Goal: Communication & Community: Answer question/provide support

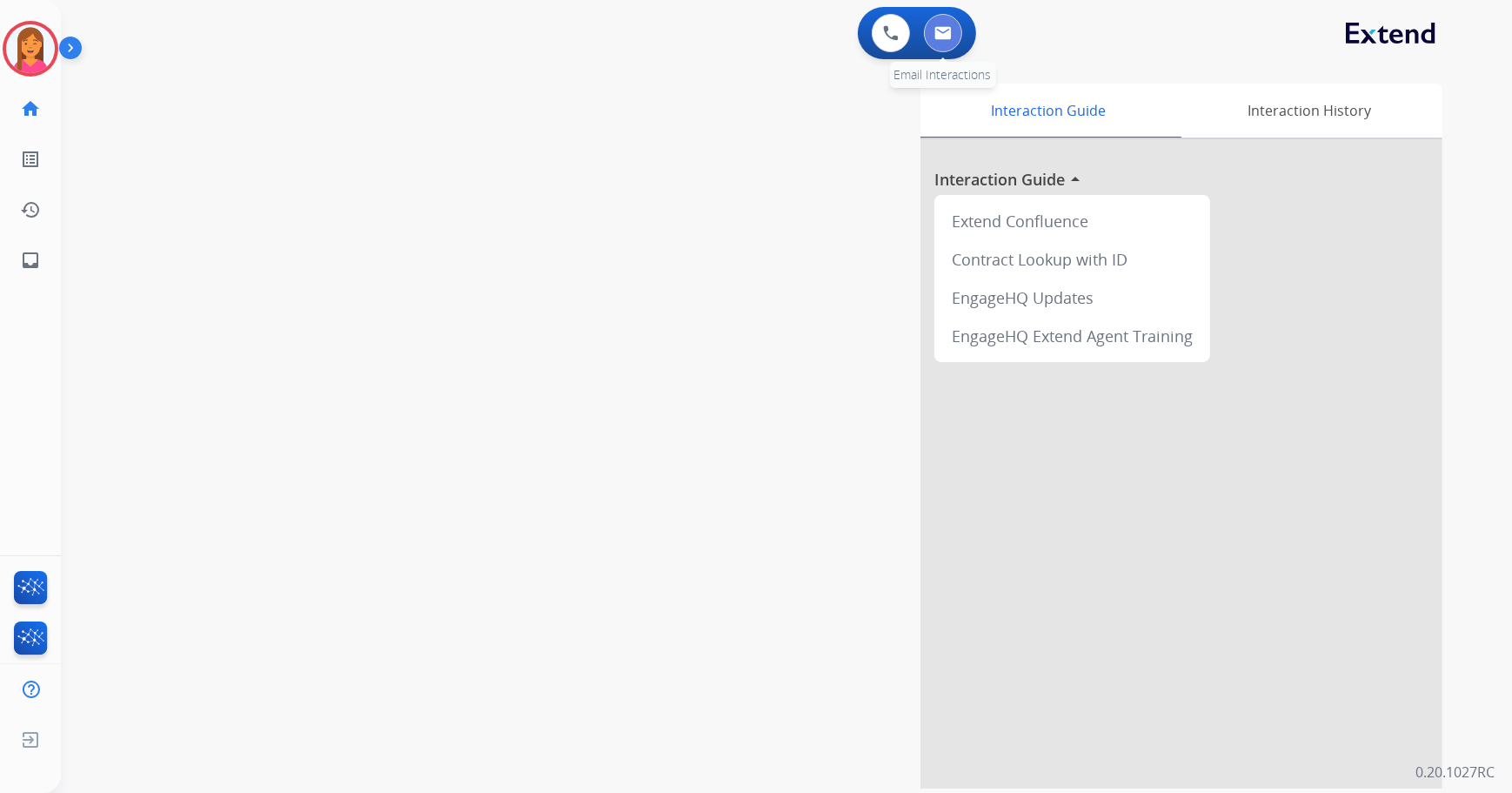
click at [943, 33] on img at bounding box center [943, 33] width 17 height 14
select select "**********"
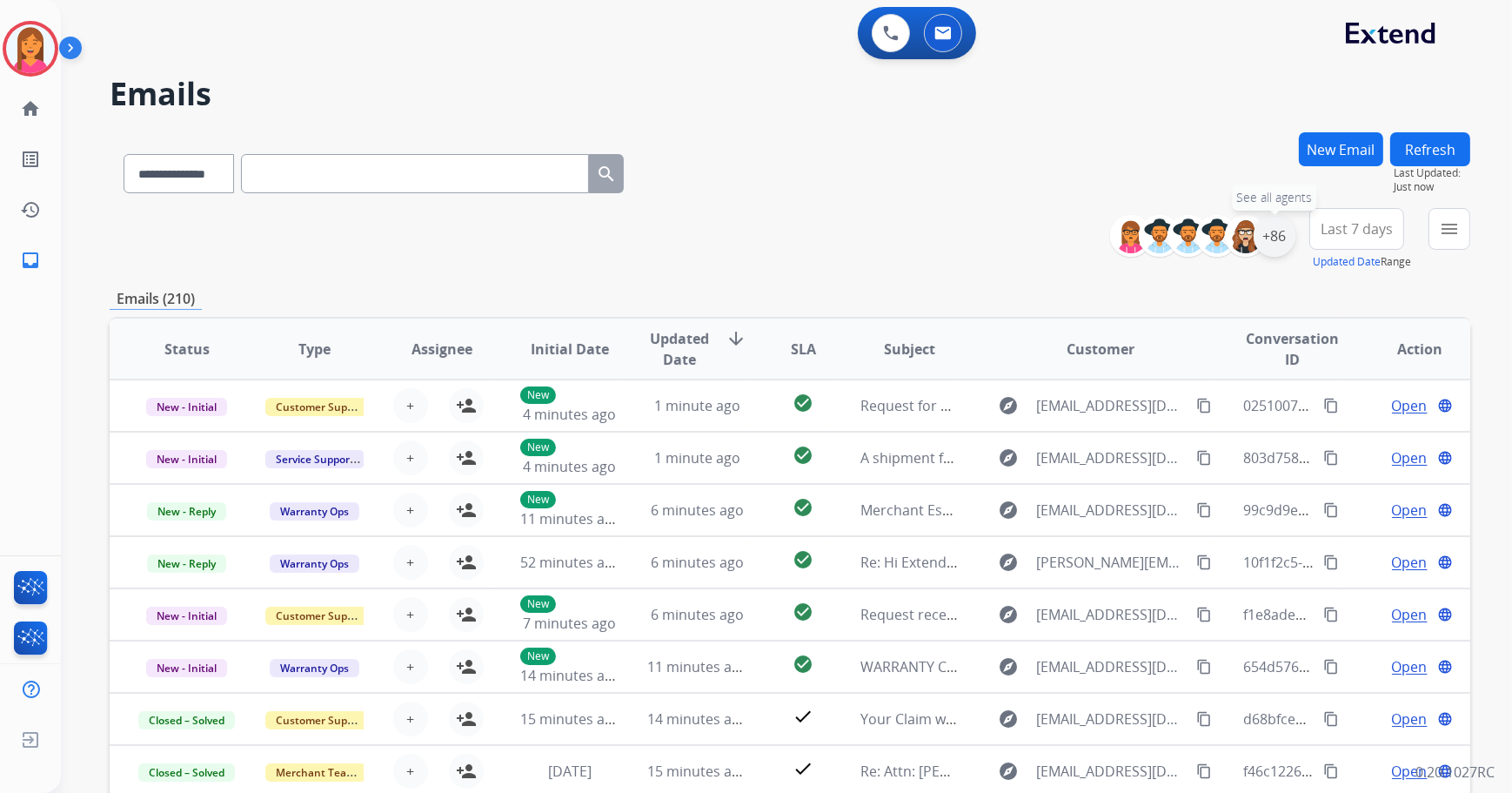
click at [1270, 242] on div "+86" at bounding box center [1274, 236] width 42 height 42
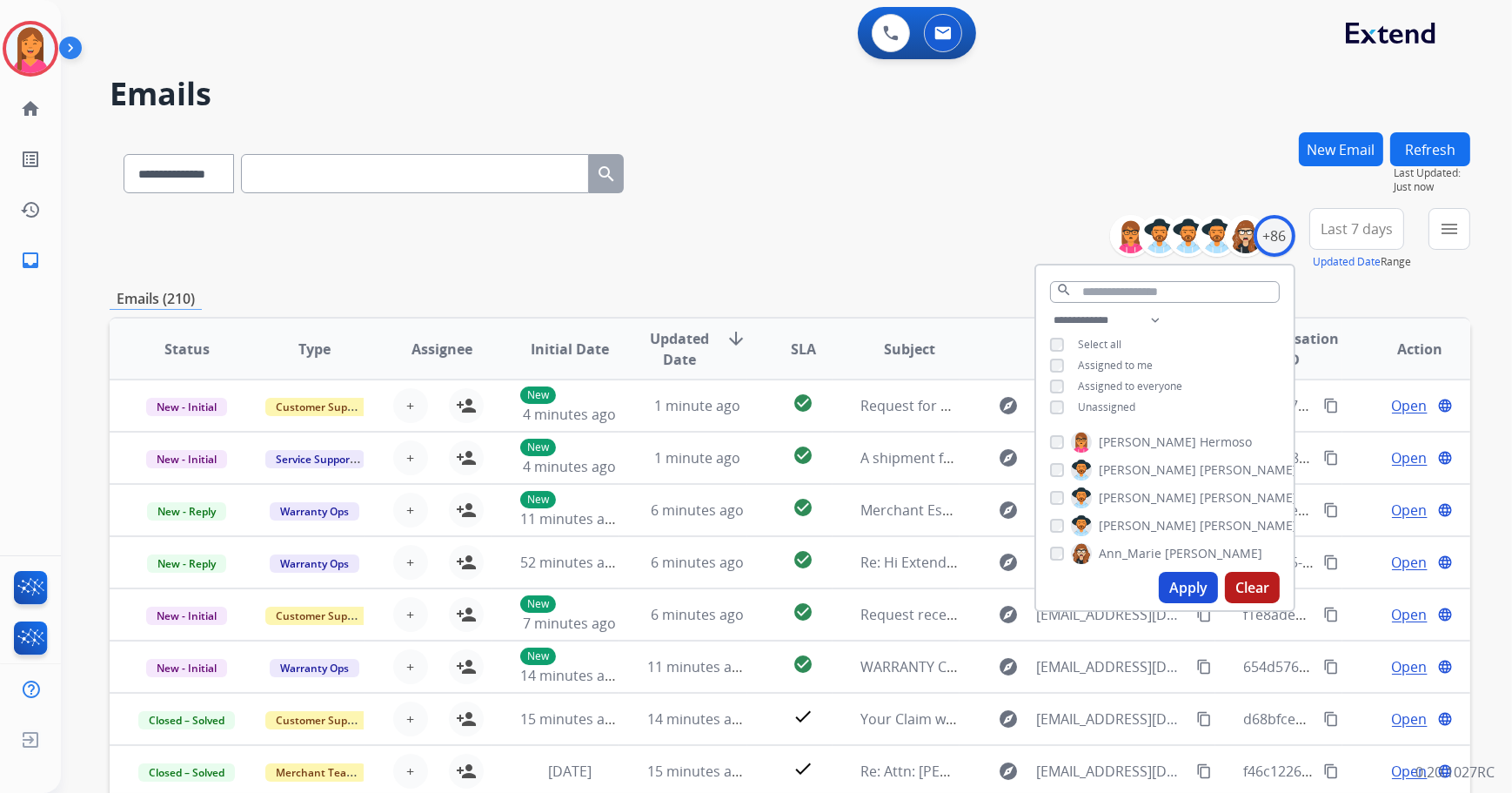
click at [1115, 409] on span "Unassigned" at bounding box center [1107, 407] width 58 height 14
click at [1183, 584] on button "Apply" at bounding box center [1188, 587] width 59 height 32
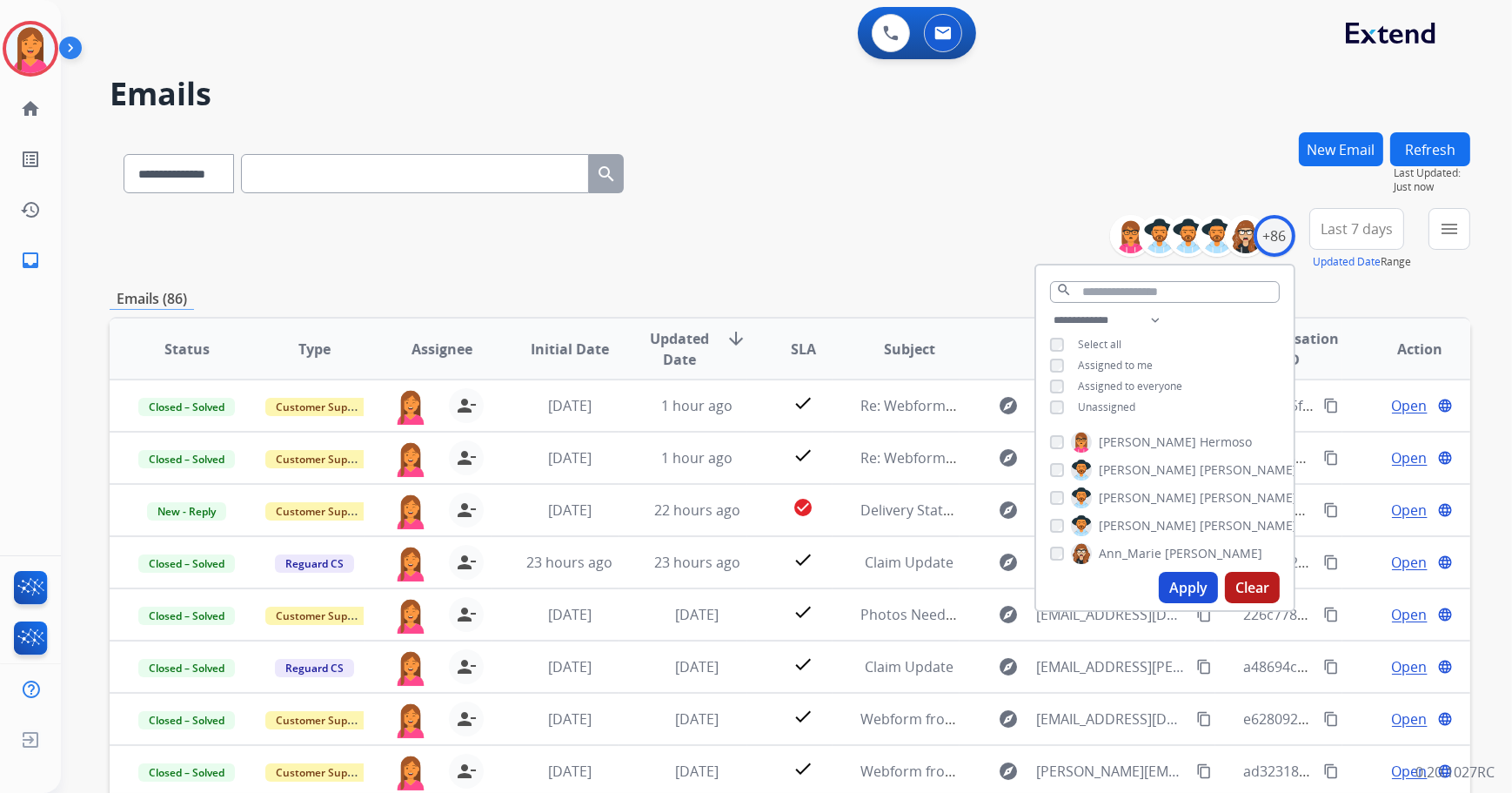
click at [864, 313] on div "**********" at bounding box center [790, 561] width 1361 height 858
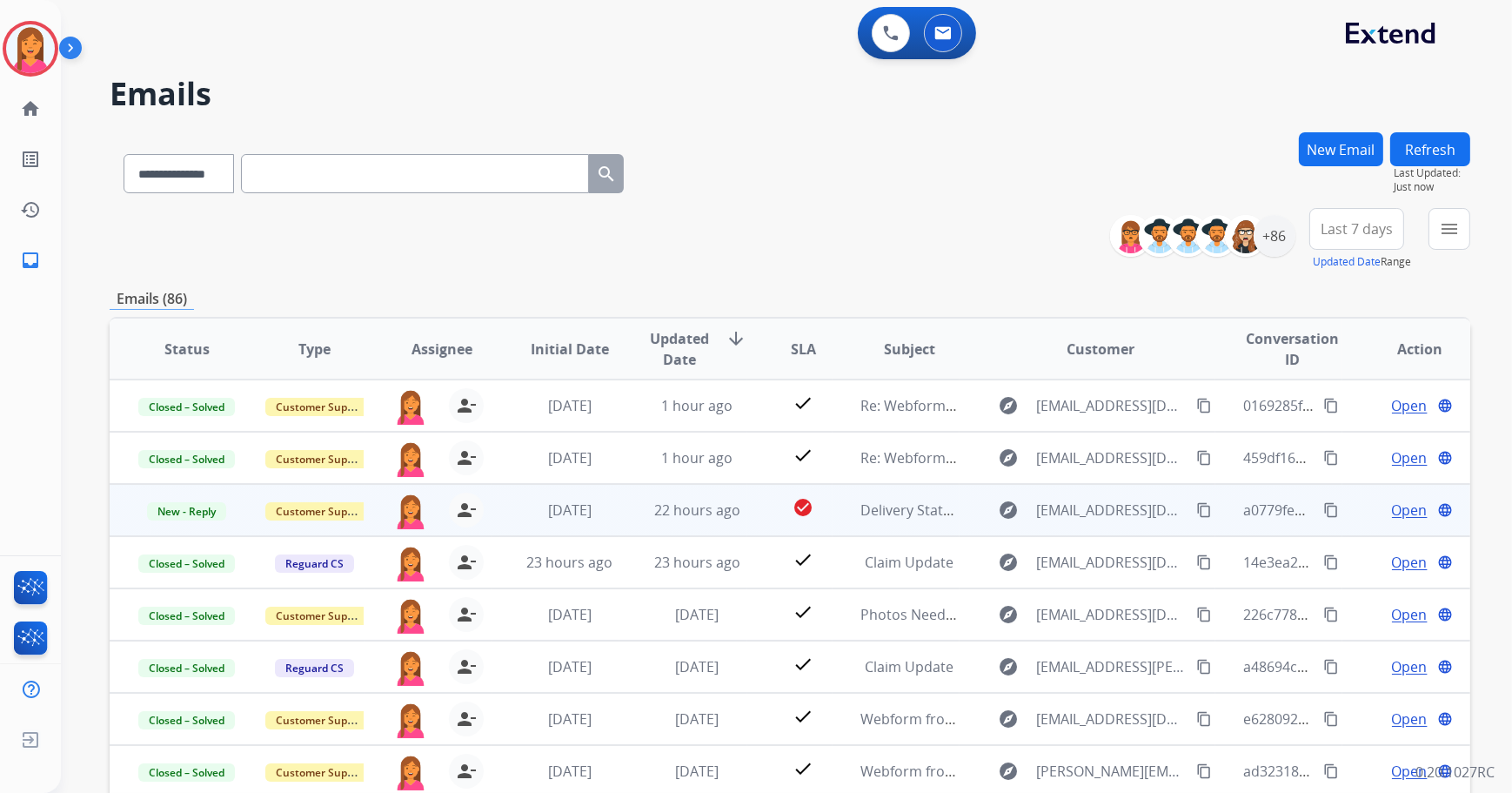
click at [756, 504] on td "check_circle" at bounding box center [790, 510] width 85 height 52
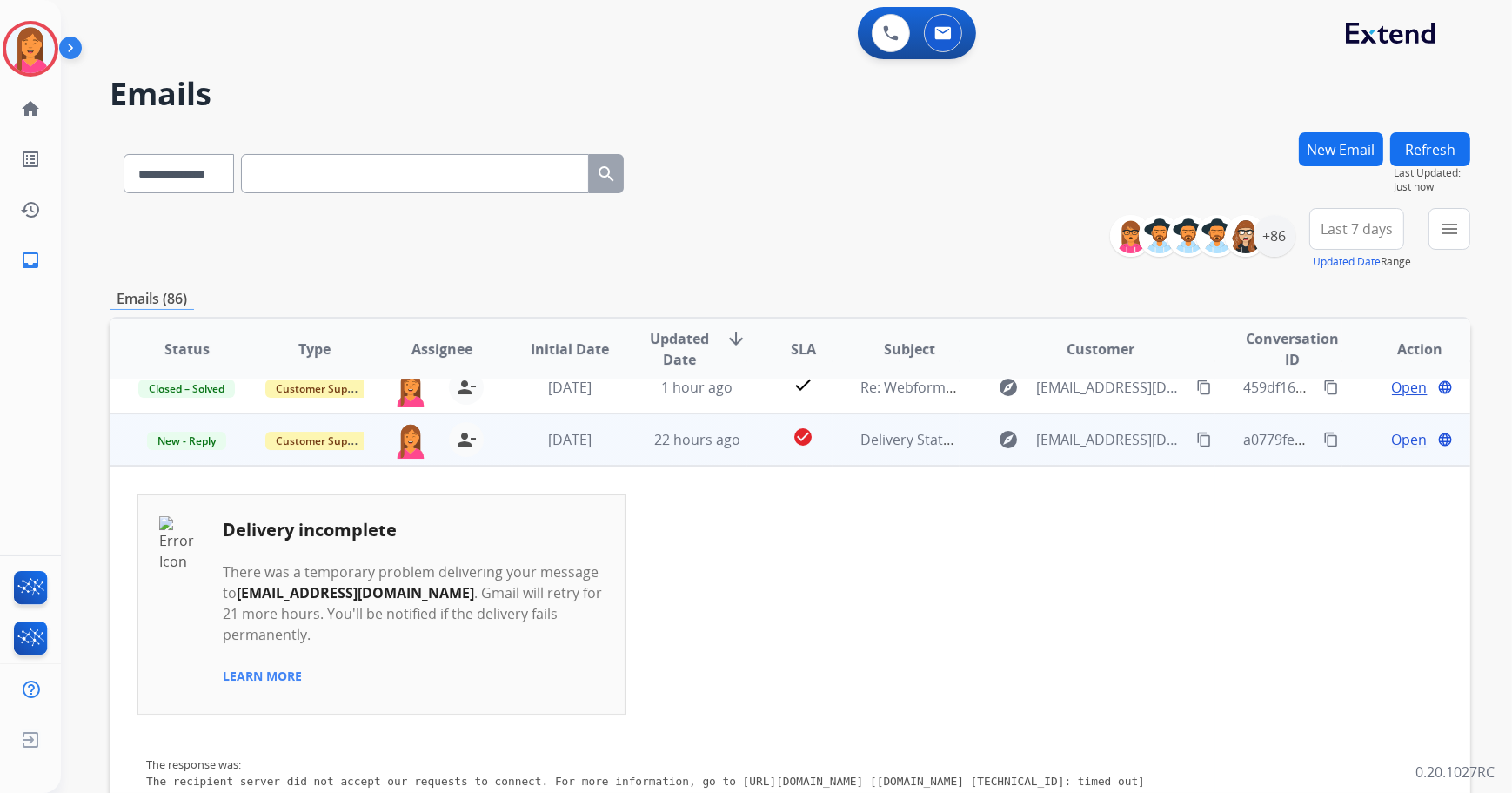
scroll to position [105, 0]
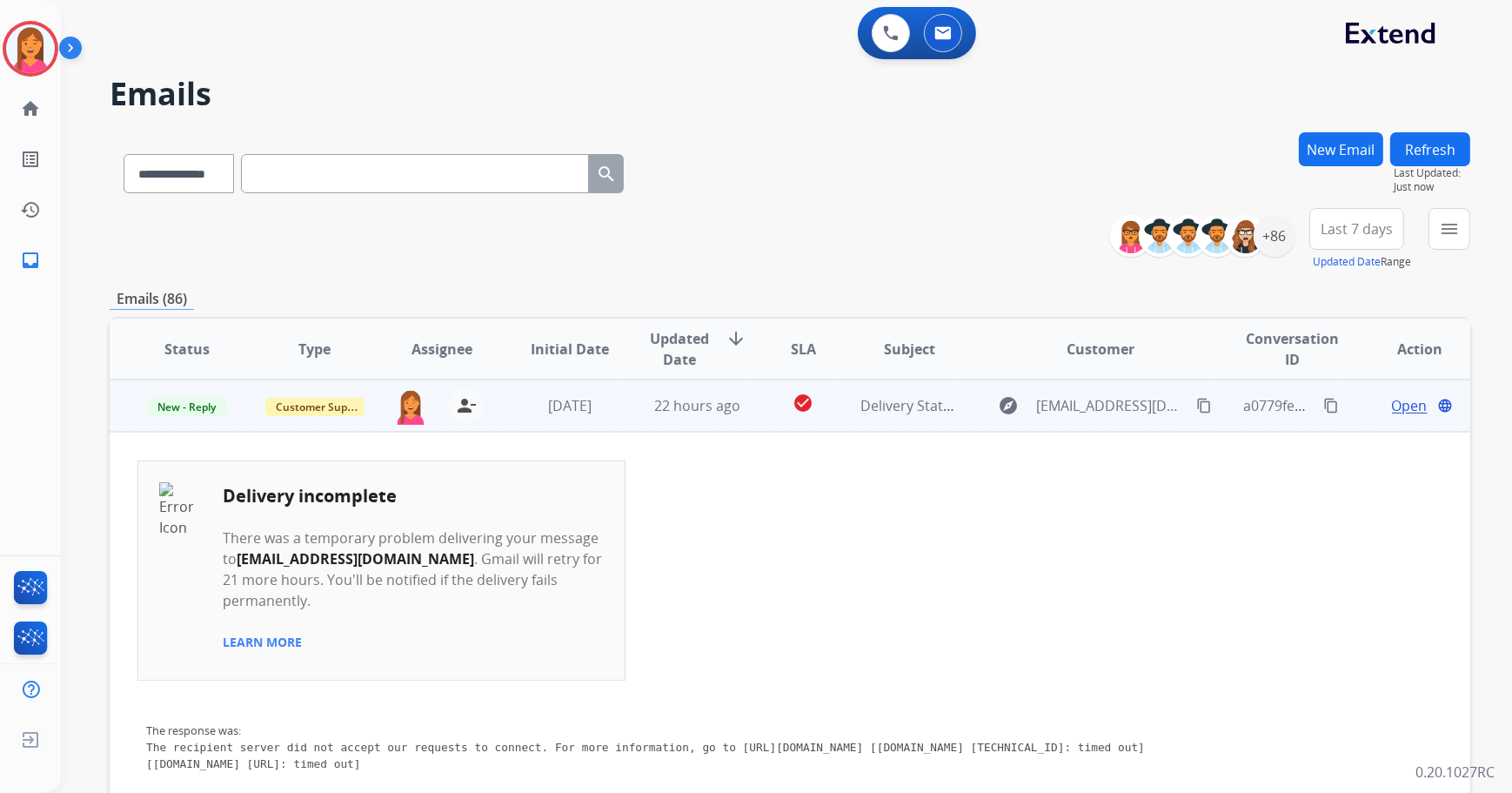
click at [749, 417] on td "check_circle" at bounding box center [790, 406] width 85 height 52
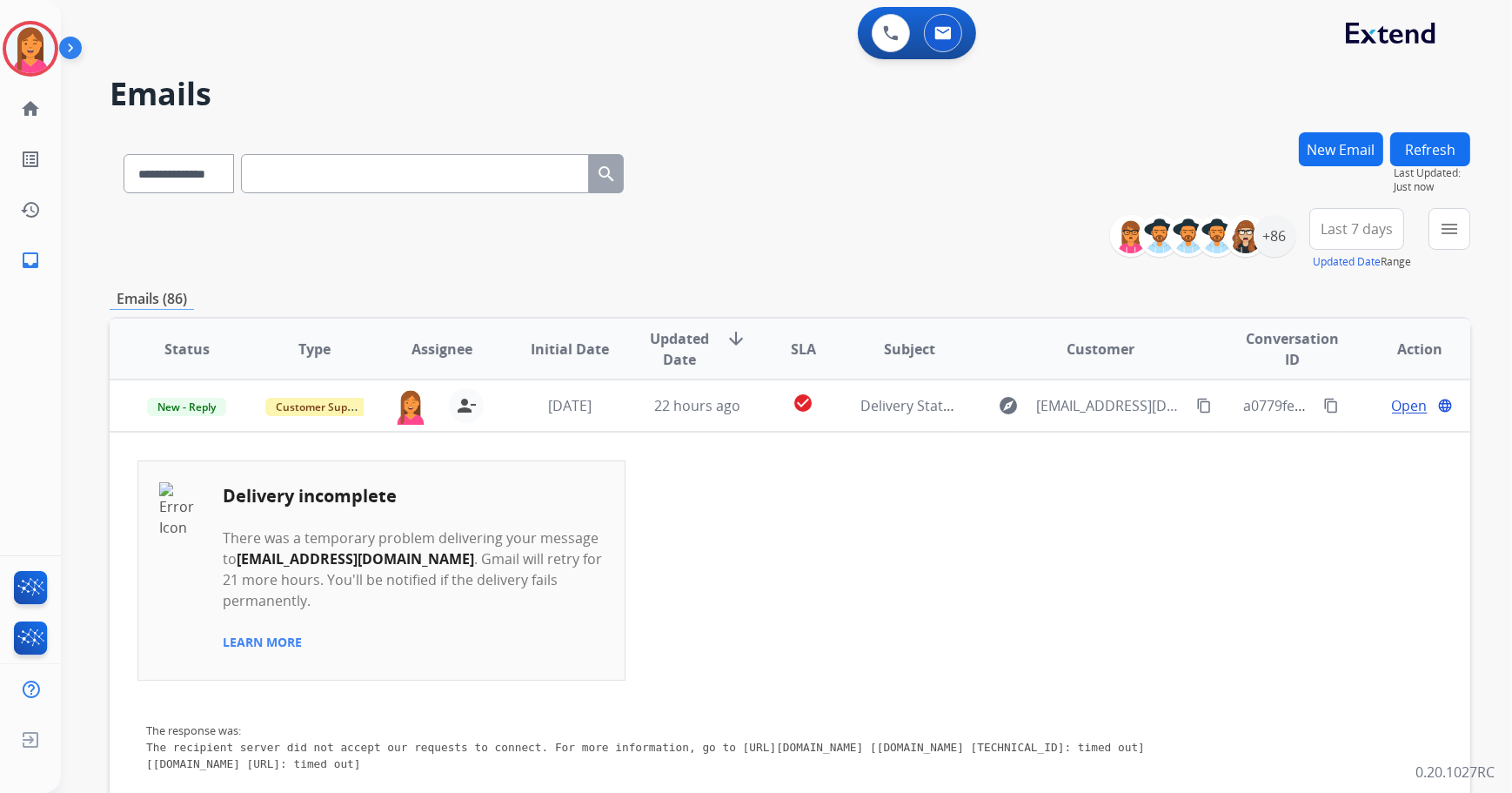
scroll to position [1, 0]
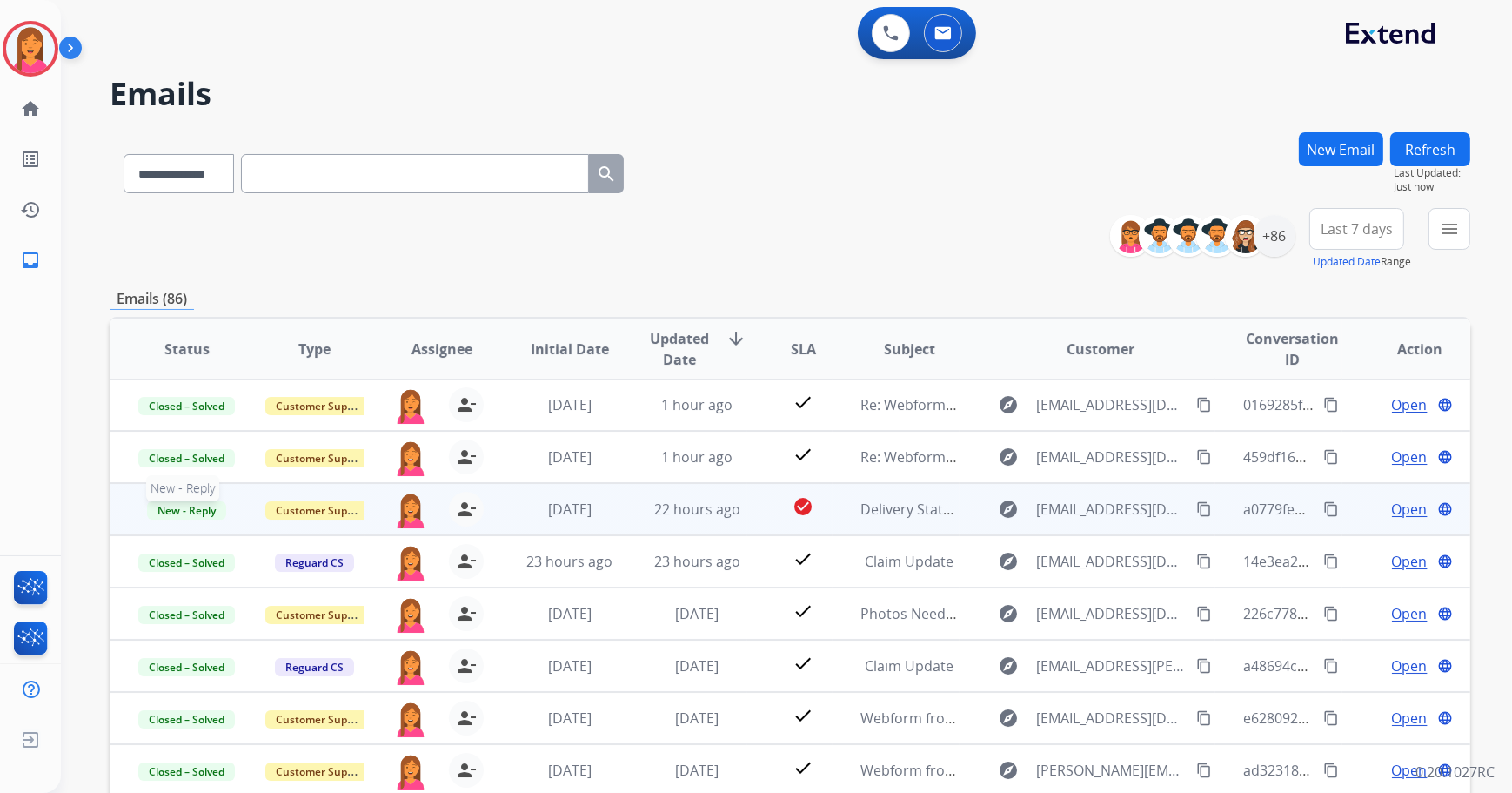
click at [181, 504] on span "New - Reply" at bounding box center [187, 511] width 80 height 18
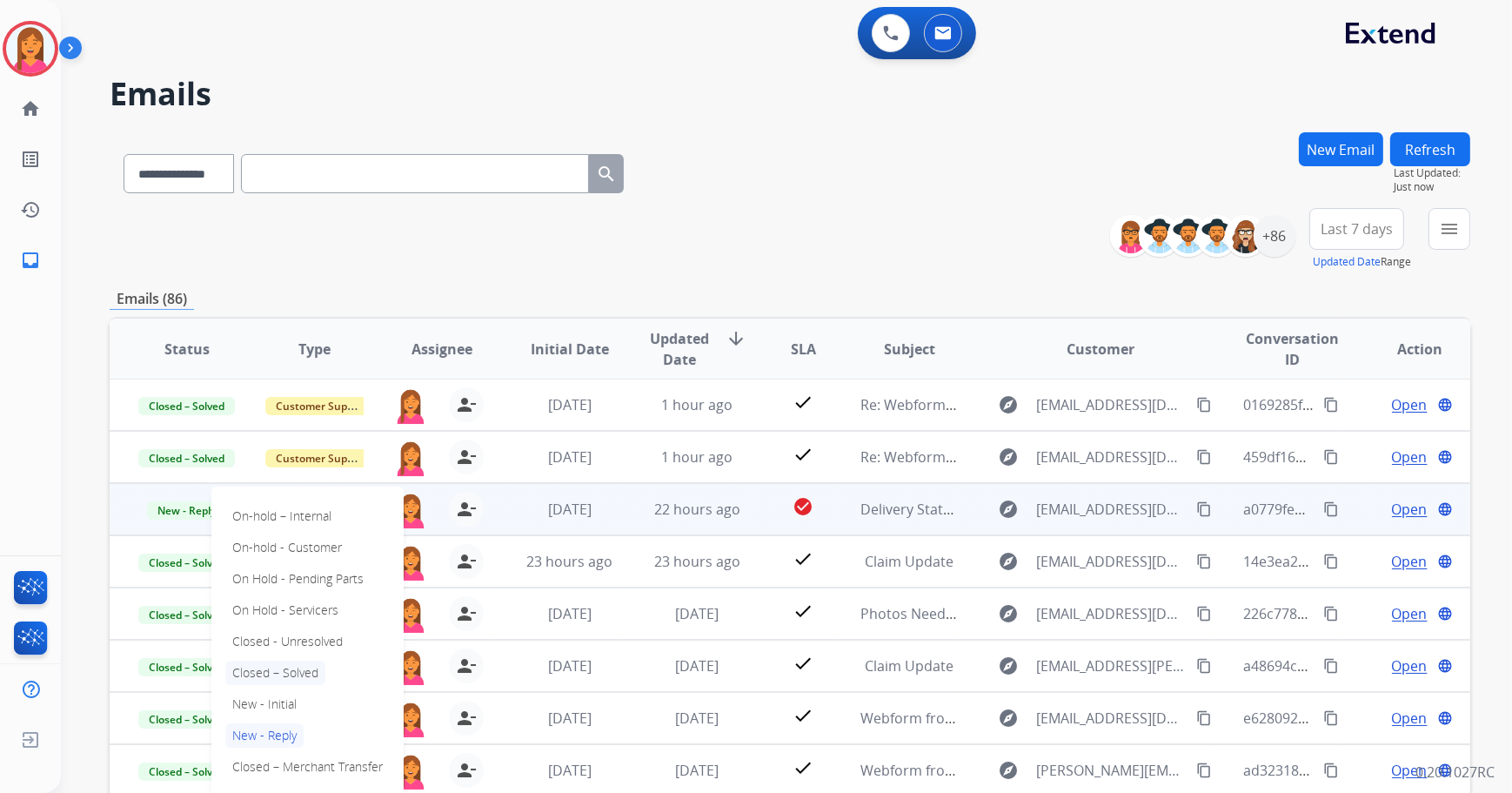
click at [303, 673] on p "Closed – Solved" at bounding box center [275, 673] width 100 height 24
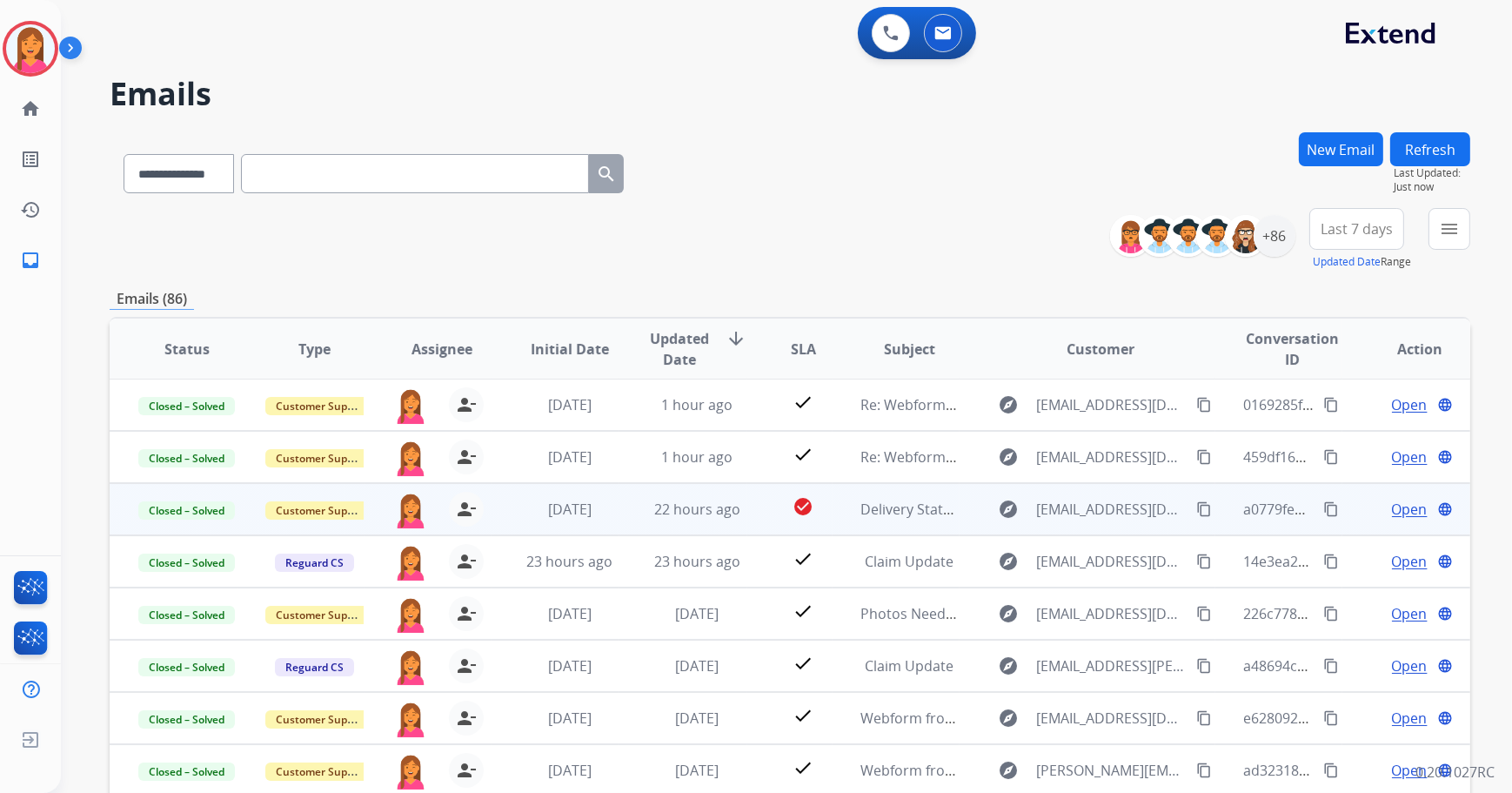
click at [1427, 141] on button "Refresh" at bounding box center [1430, 149] width 80 height 34
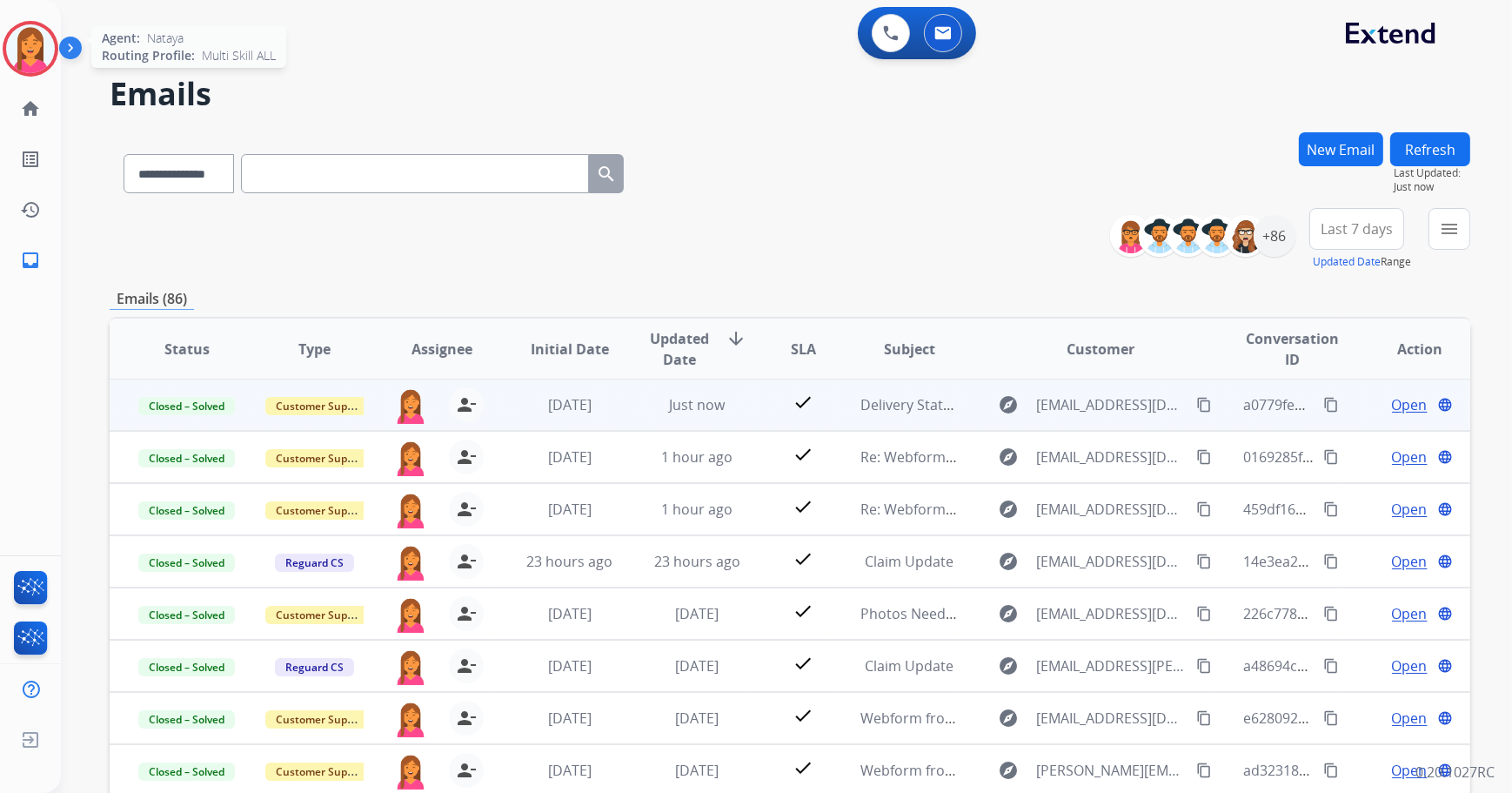
click at [51, 63] on div at bounding box center [31, 49] width 56 height 56
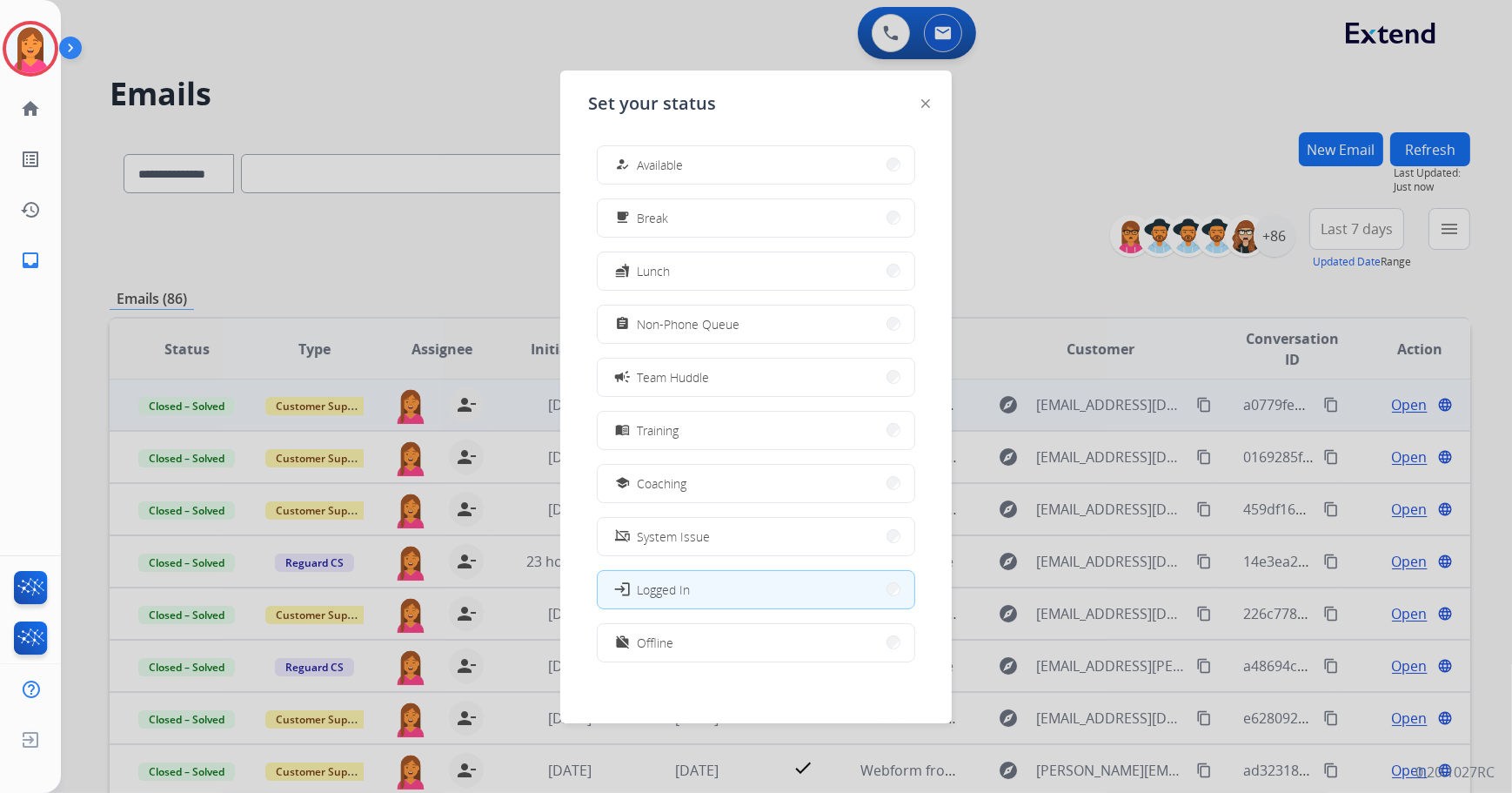
click at [666, 175] on button "how_to_reg Available" at bounding box center [756, 165] width 316 height 37
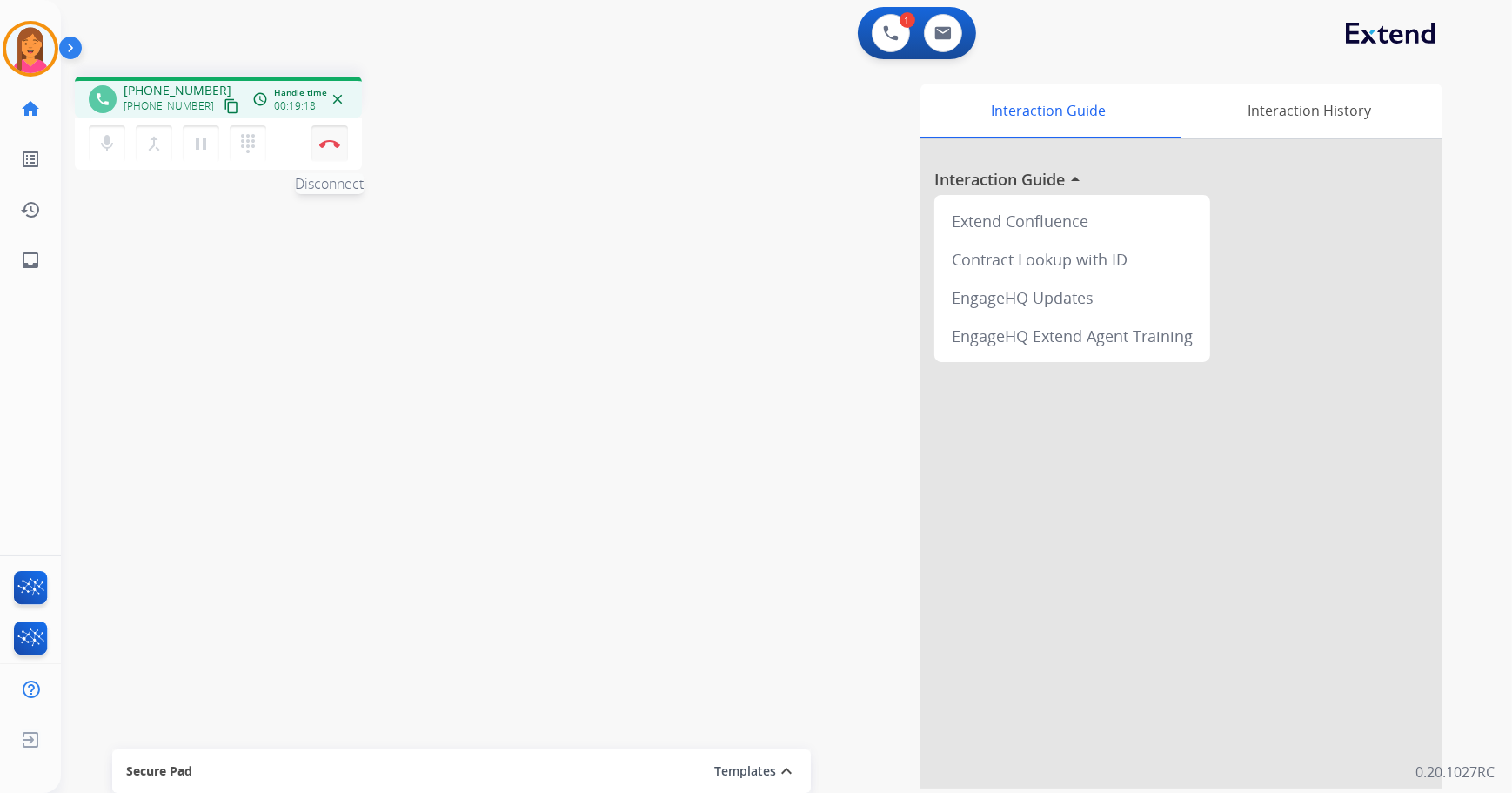
click at [322, 142] on img at bounding box center [329, 144] width 21 height 9
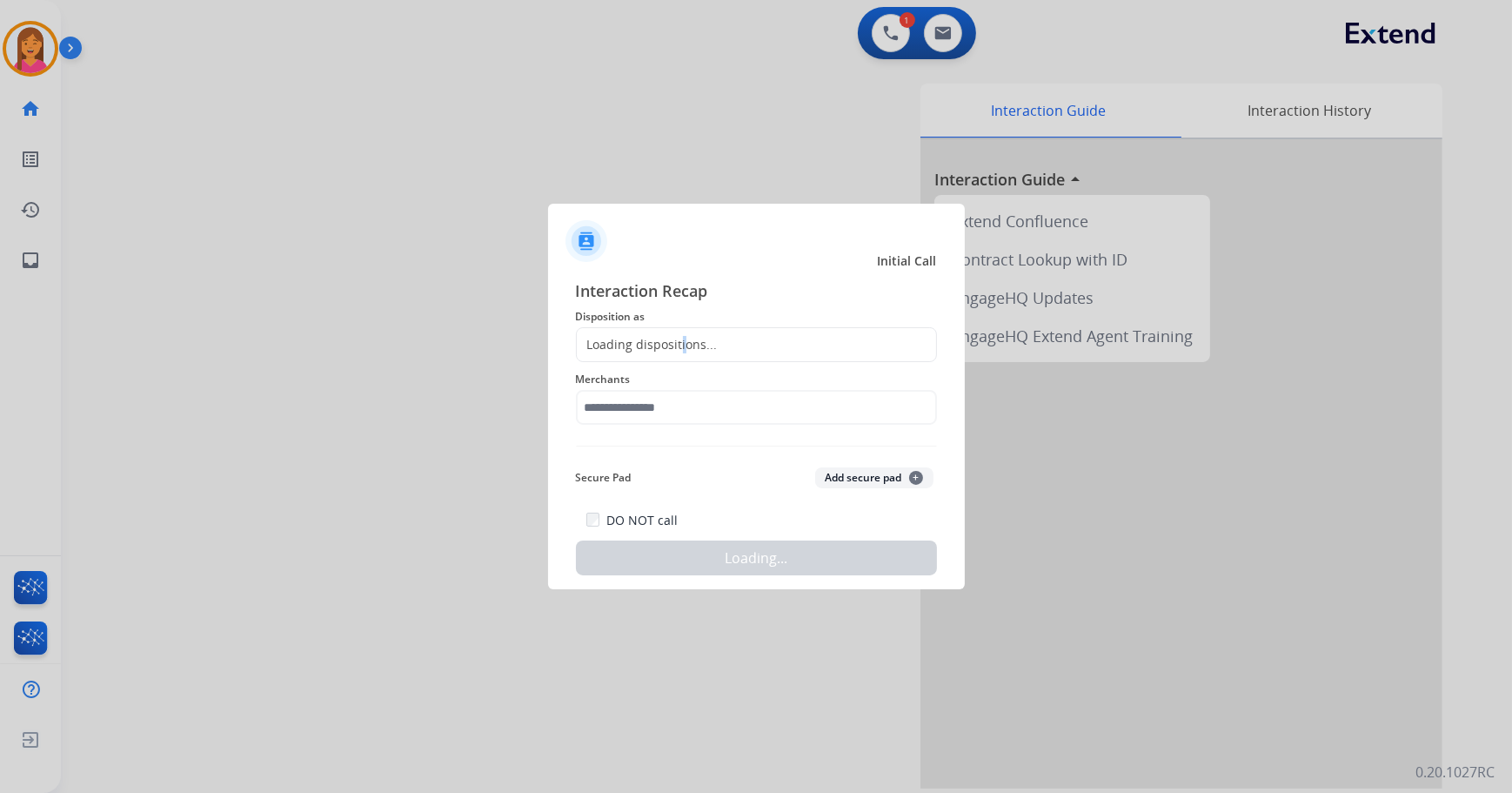
click at [680, 345] on div "Loading dispositions..." at bounding box center [647, 345] width 141 height 17
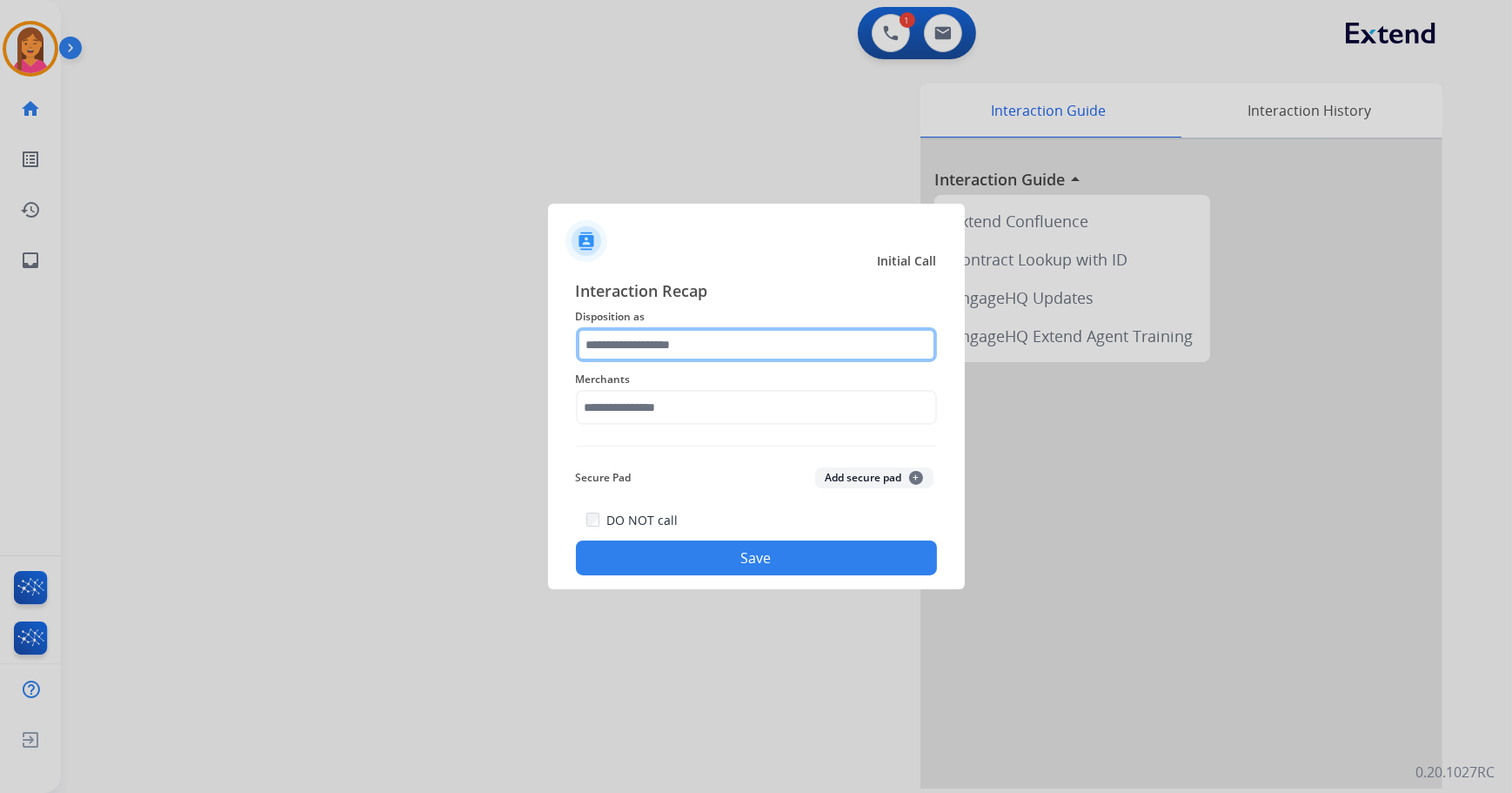
click at [616, 342] on input "text" at bounding box center [756, 345] width 362 height 35
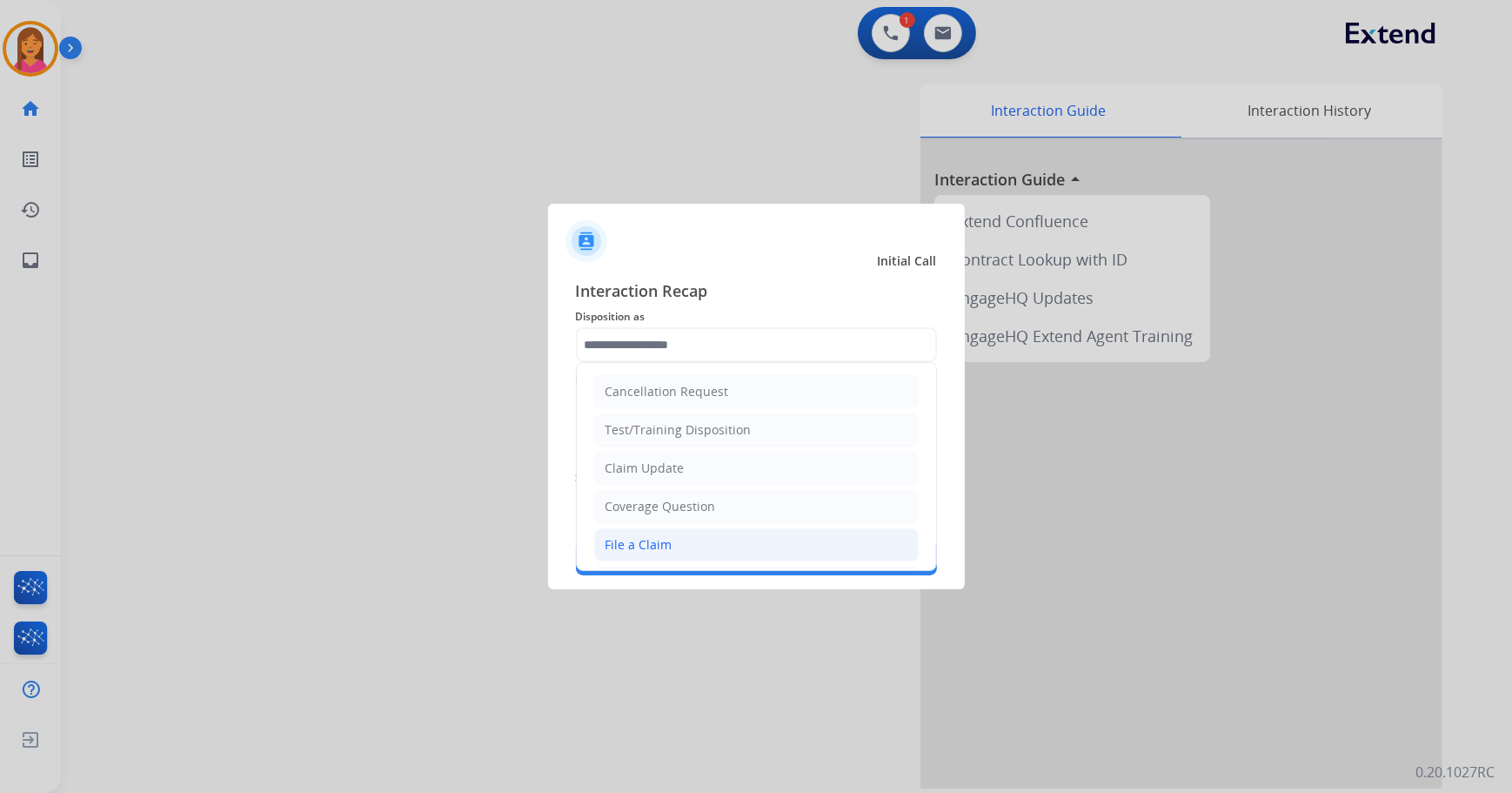
click at [632, 543] on div "File a Claim" at bounding box center [639, 544] width 67 height 17
type input "**********"
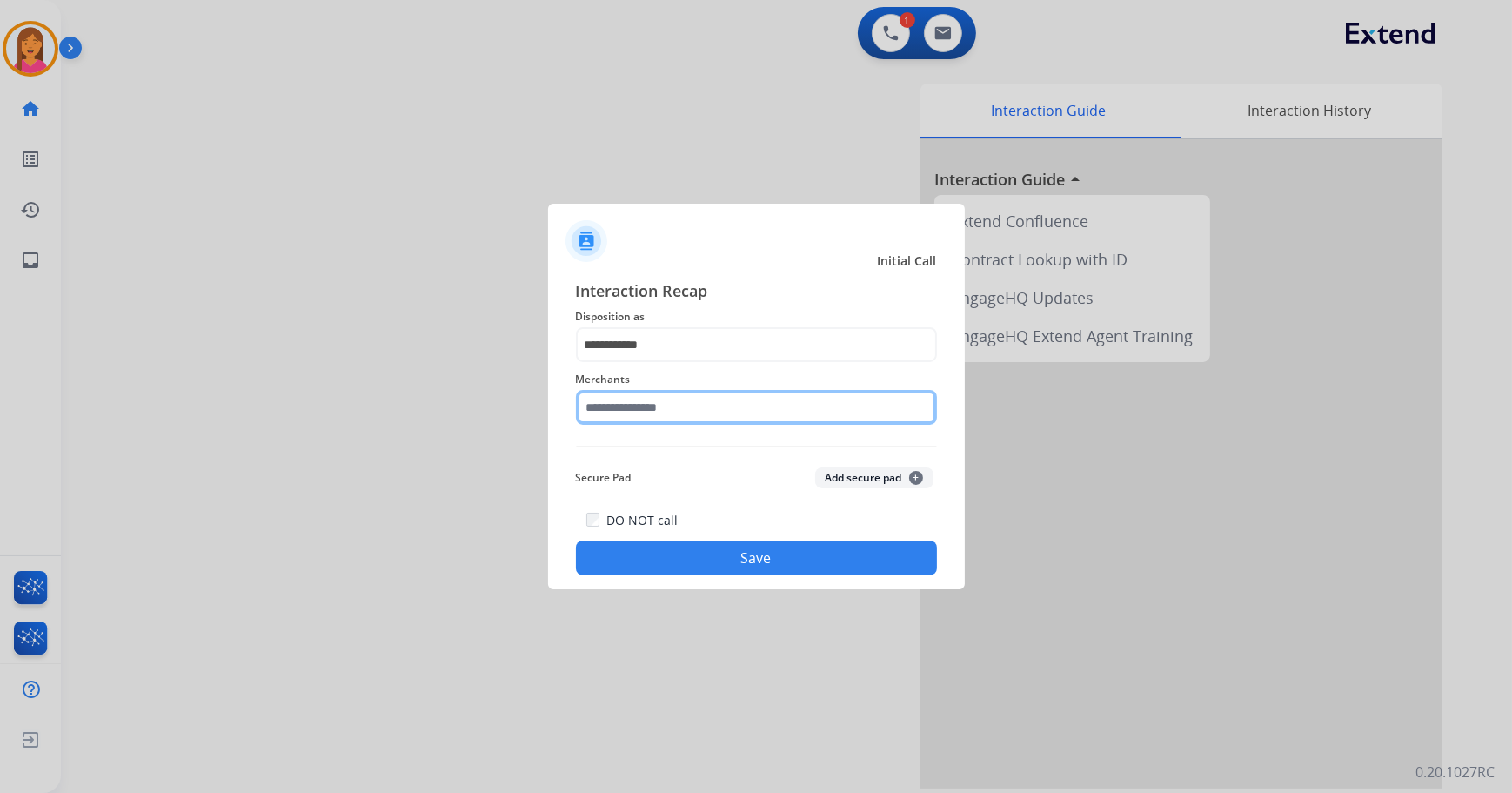
drag, startPoint x: 634, startPoint y: 420, endPoint x: 634, endPoint y: 411, distance: 9.0
click at [634, 419] on input "text" at bounding box center [756, 407] width 362 height 35
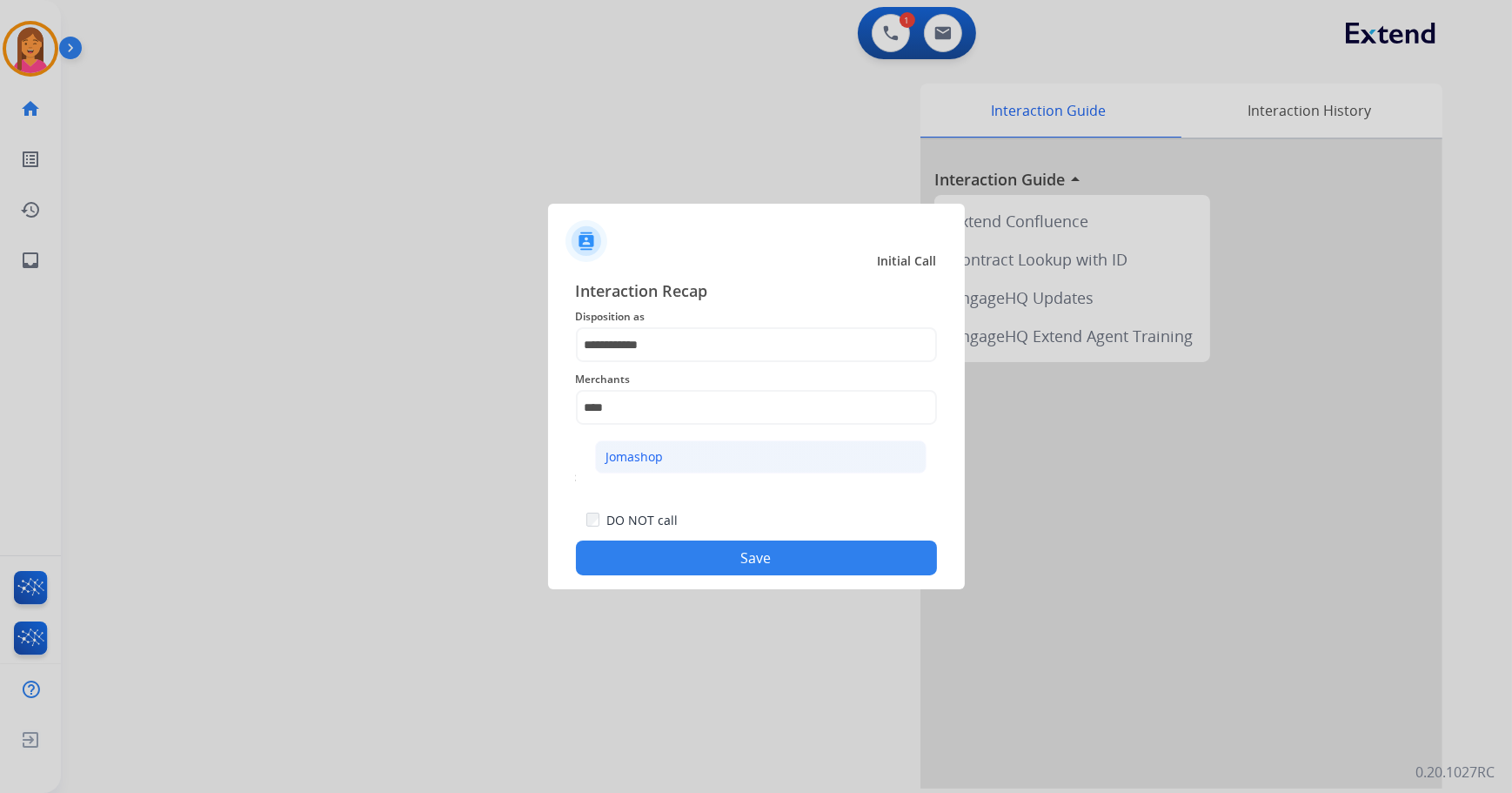
click at [674, 448] on li "Jomashop" at bounding box center [760, 457] width 332 height 33
type input "********"
click at [660, 560] on button "Save" at bounding box center [756, 558] width 362 height 35
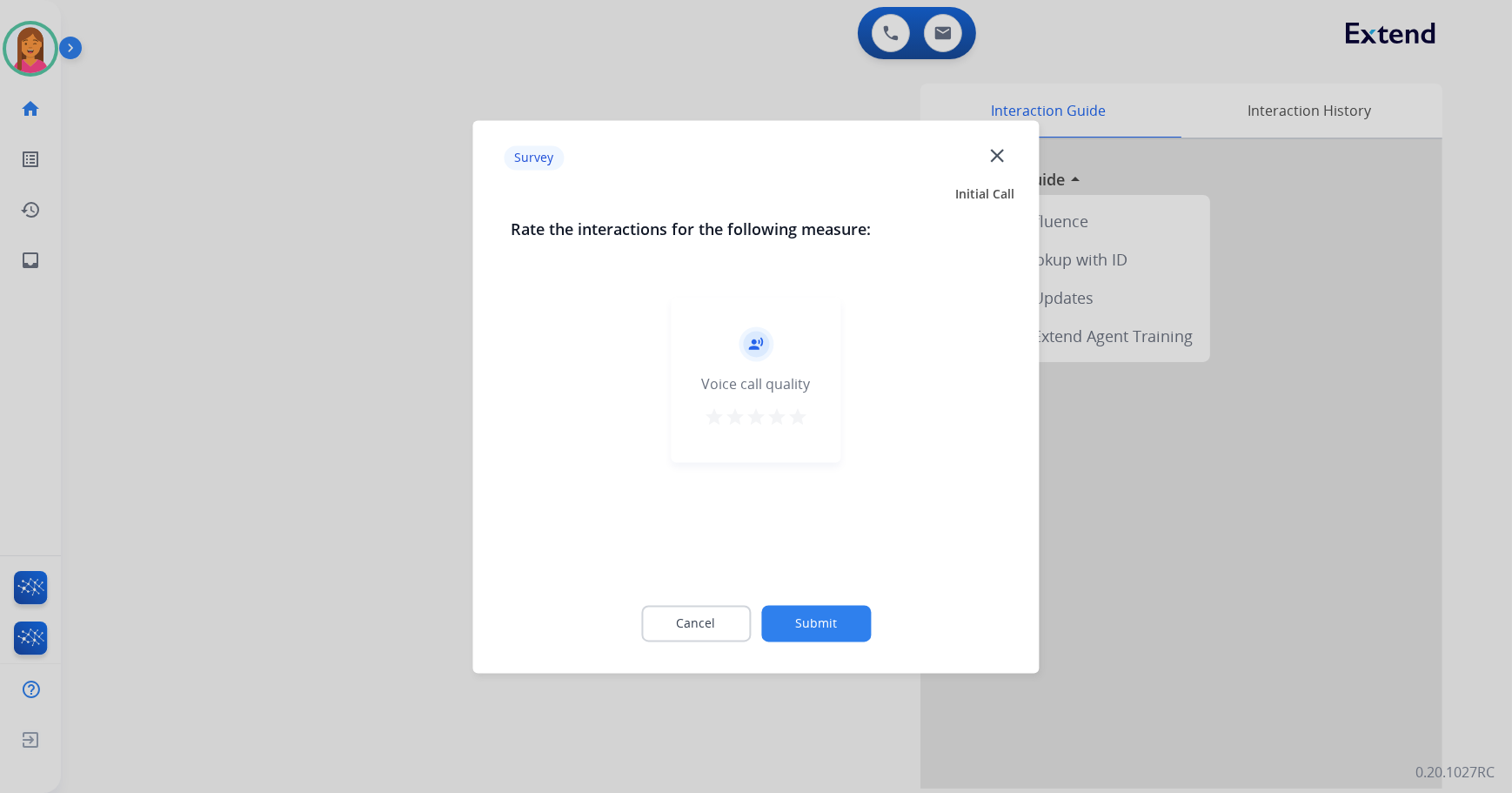
click at [790, 419] on mat-icon "star" at bounding box center [797, 417] width 21 height 21
click at [850, 617] on button "Submit" at bounding box center [815, 623] width 109 height 36
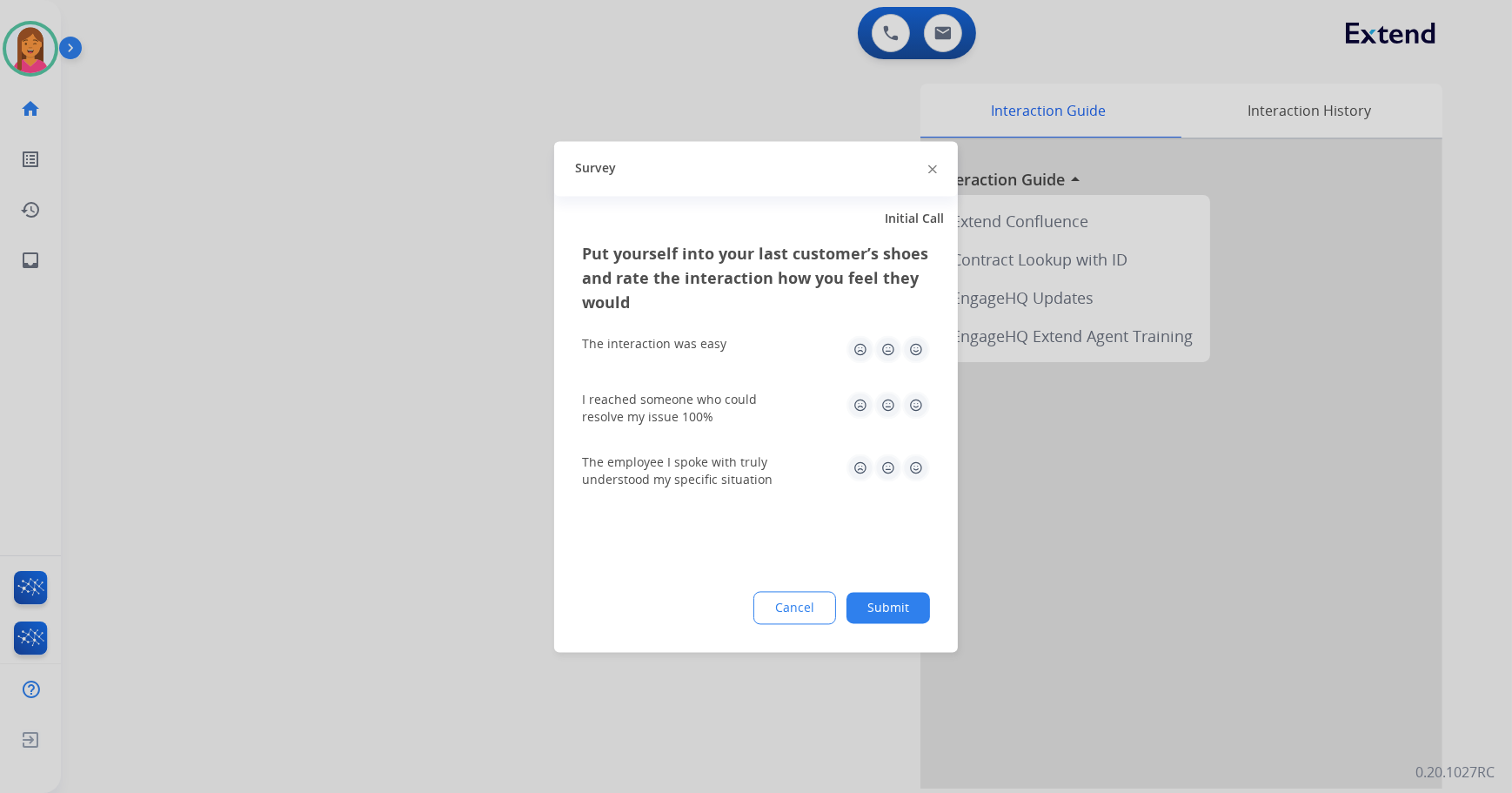
click at [930, 349] on img at bounding box center [916, 349] width 28 height 28
click at [924, 396] on img at bounding box center [916, 404] width 28 height 28
click at [915, 480] on img at bounding box center [916, 467] width 28 height 28
click at [917, 592] on div "Cancel Submit" at bounding box center [756, 608] width 348 height 33
click at [915, 609] on button "Submit" at bounding box center [888, 608] width 83 height 32
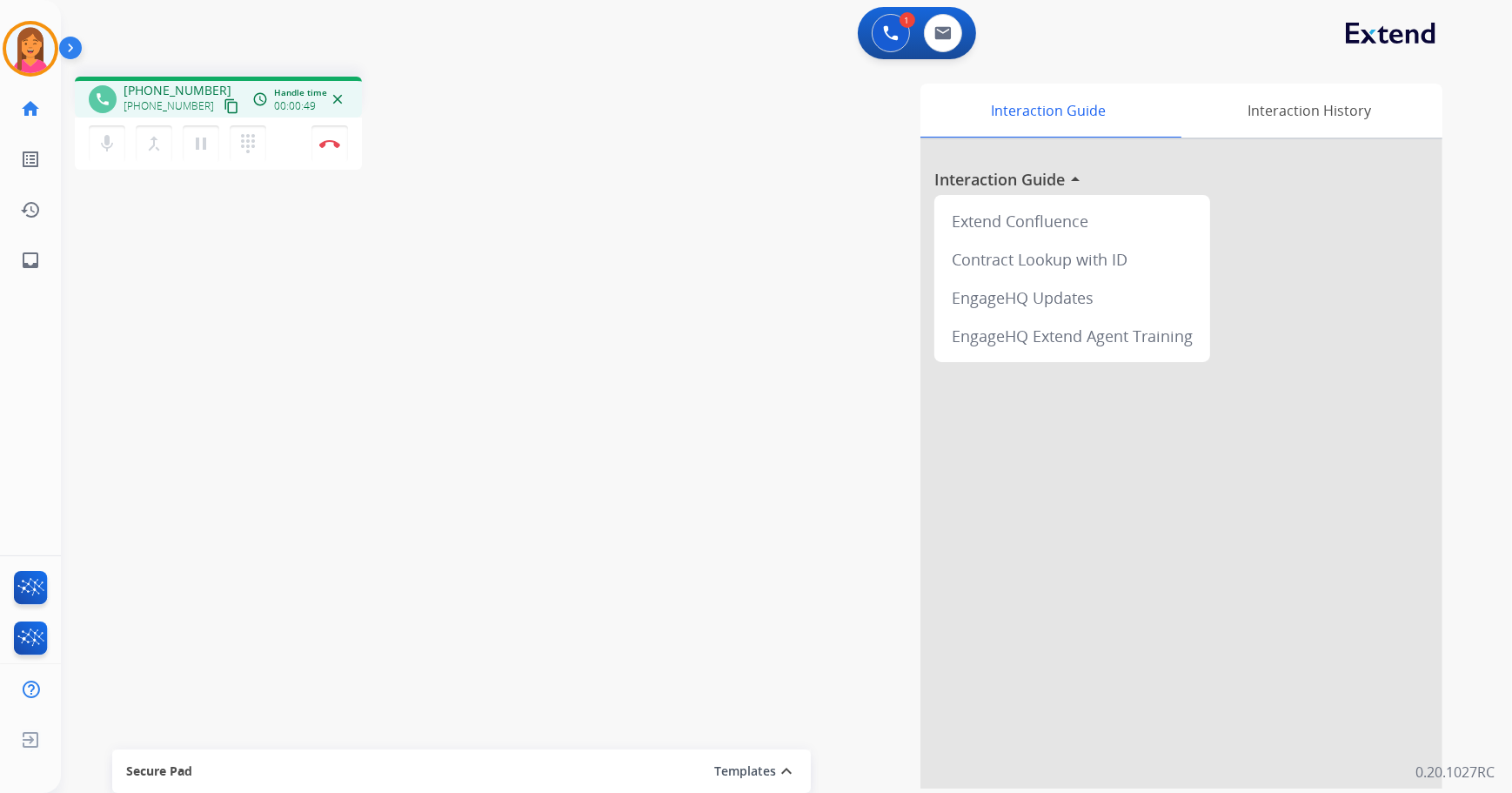
click at [221, 104] on button "content_copy" at bounding box center [231, 106] width 21 height 21
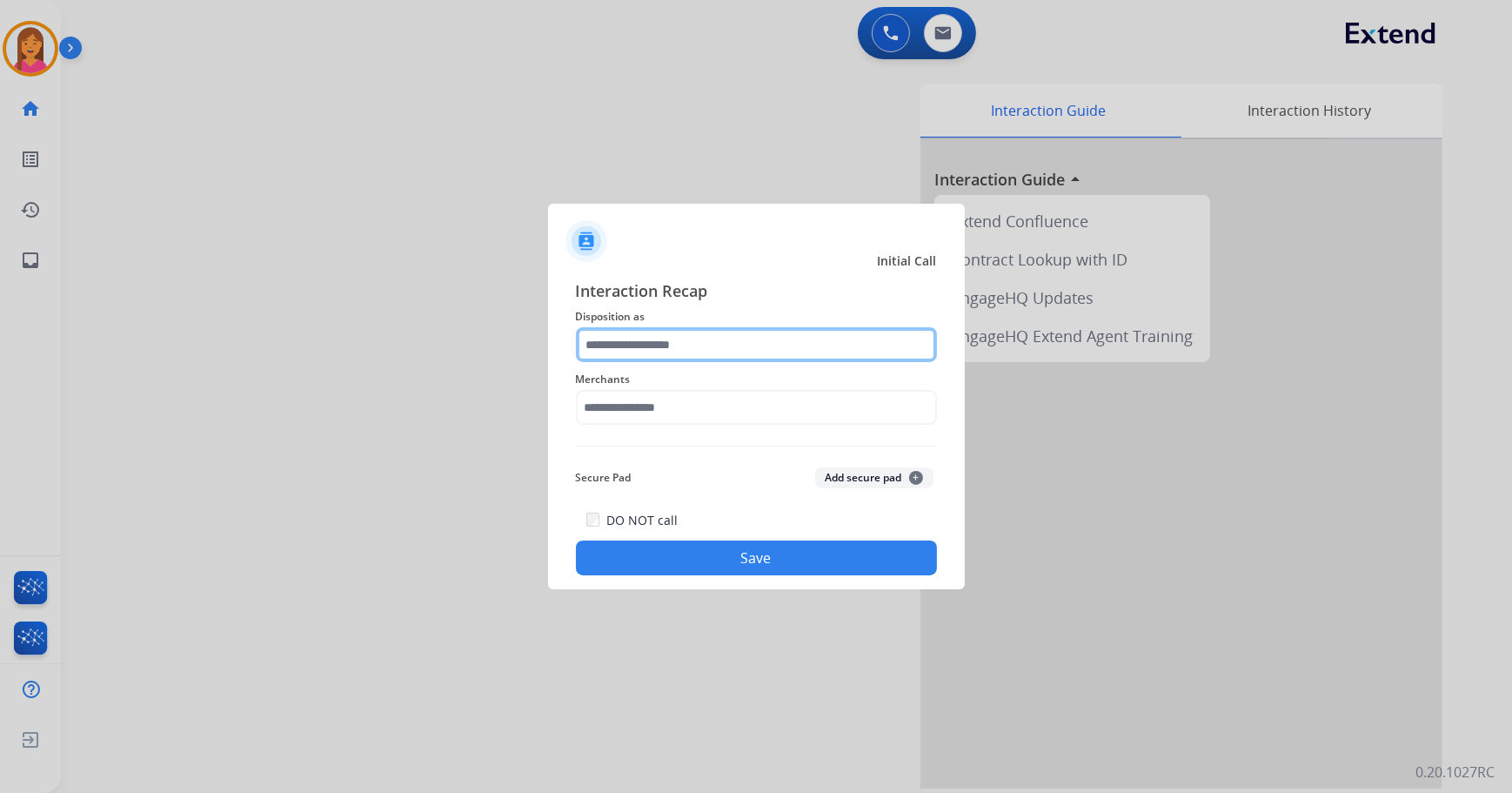
click at [678, 342] on input "text" at bounding box center [756, 345] width 362 height 35
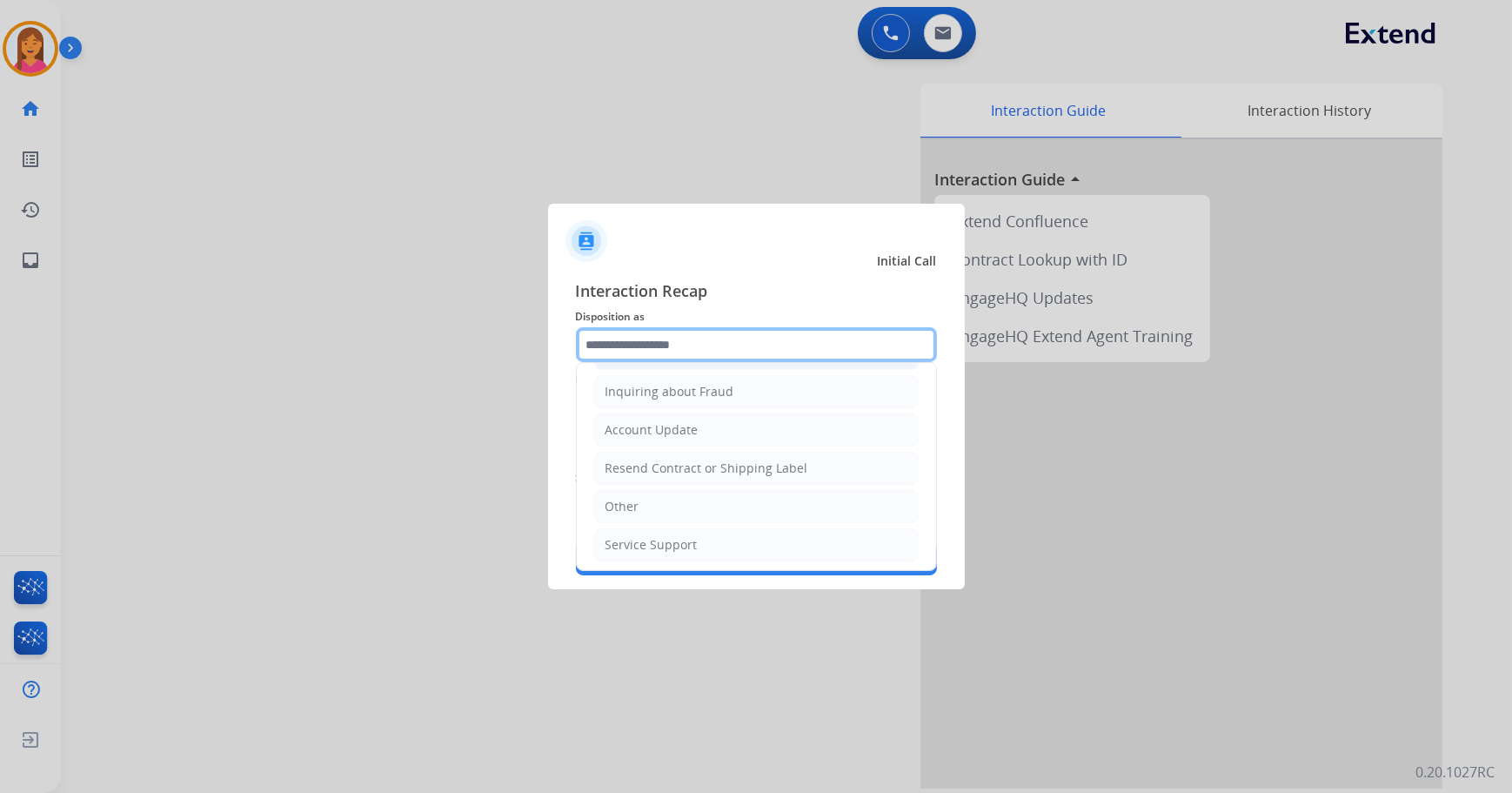
scroll to position [269, 0]
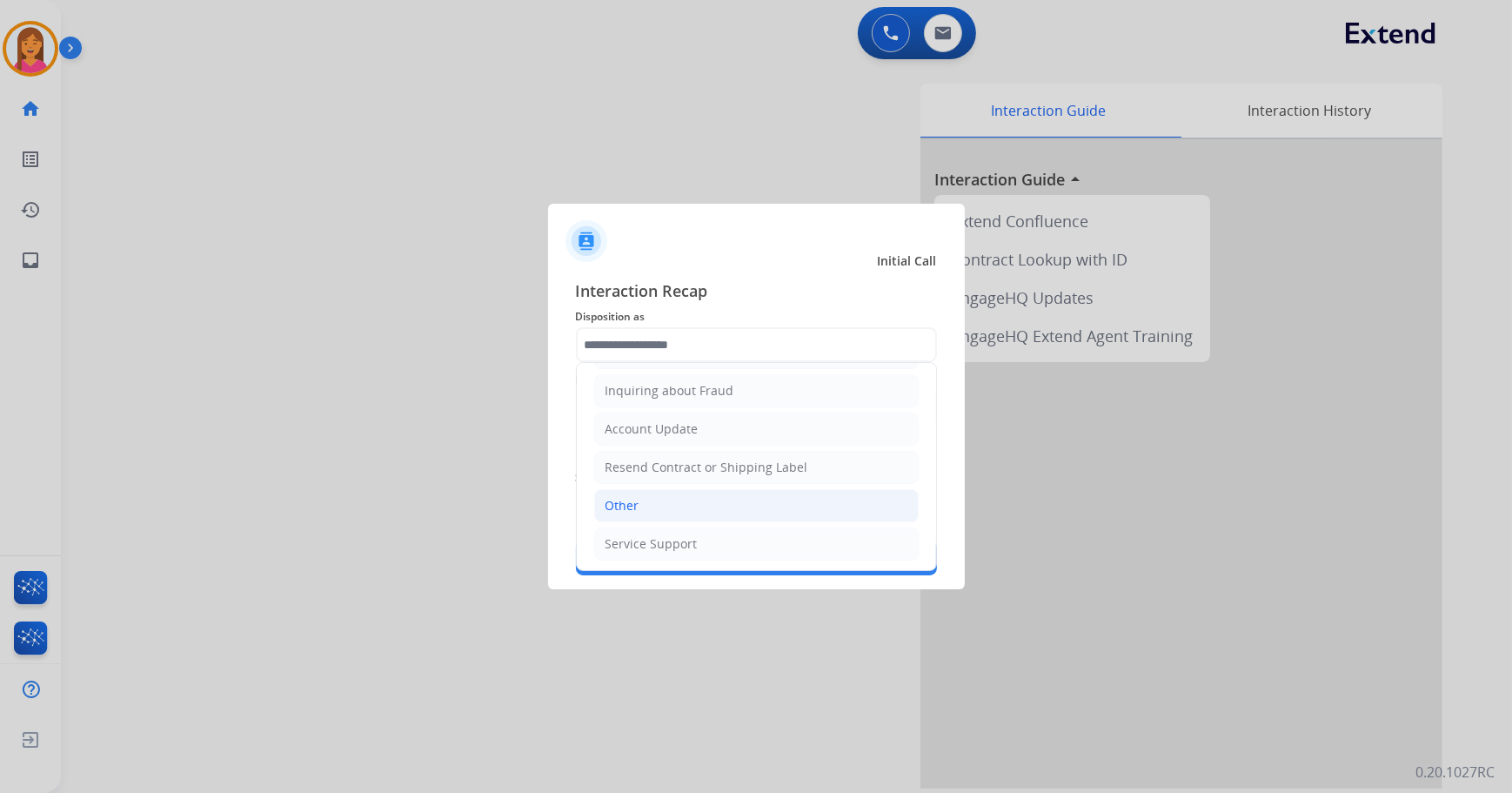
click at [644, 514] on li "Other" at bounding box center [756, 505] width 324 height 33
type input "*****"
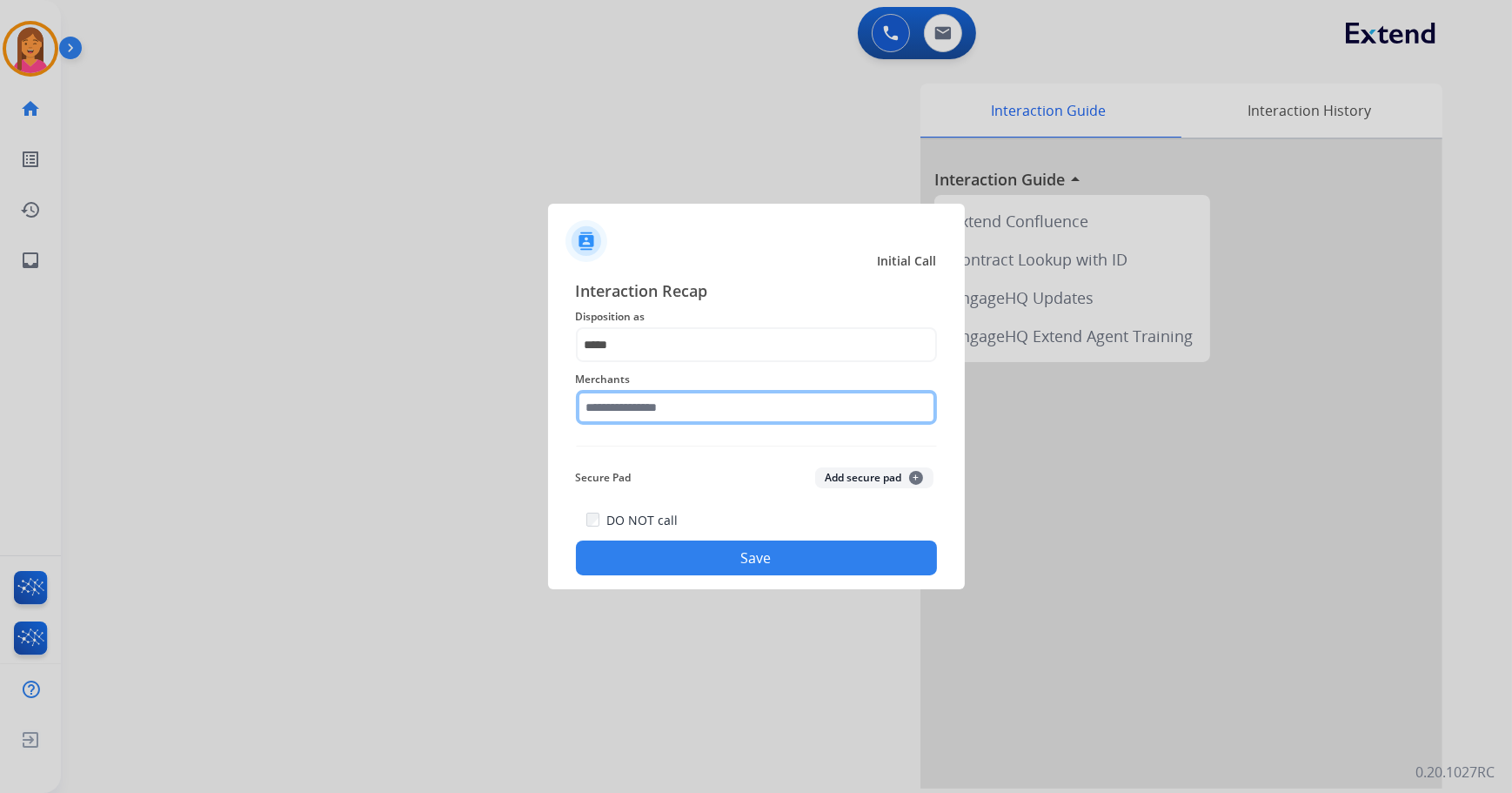
click at [643, 409] on input "text" at bounding box center [756, 407] width 362 height 35
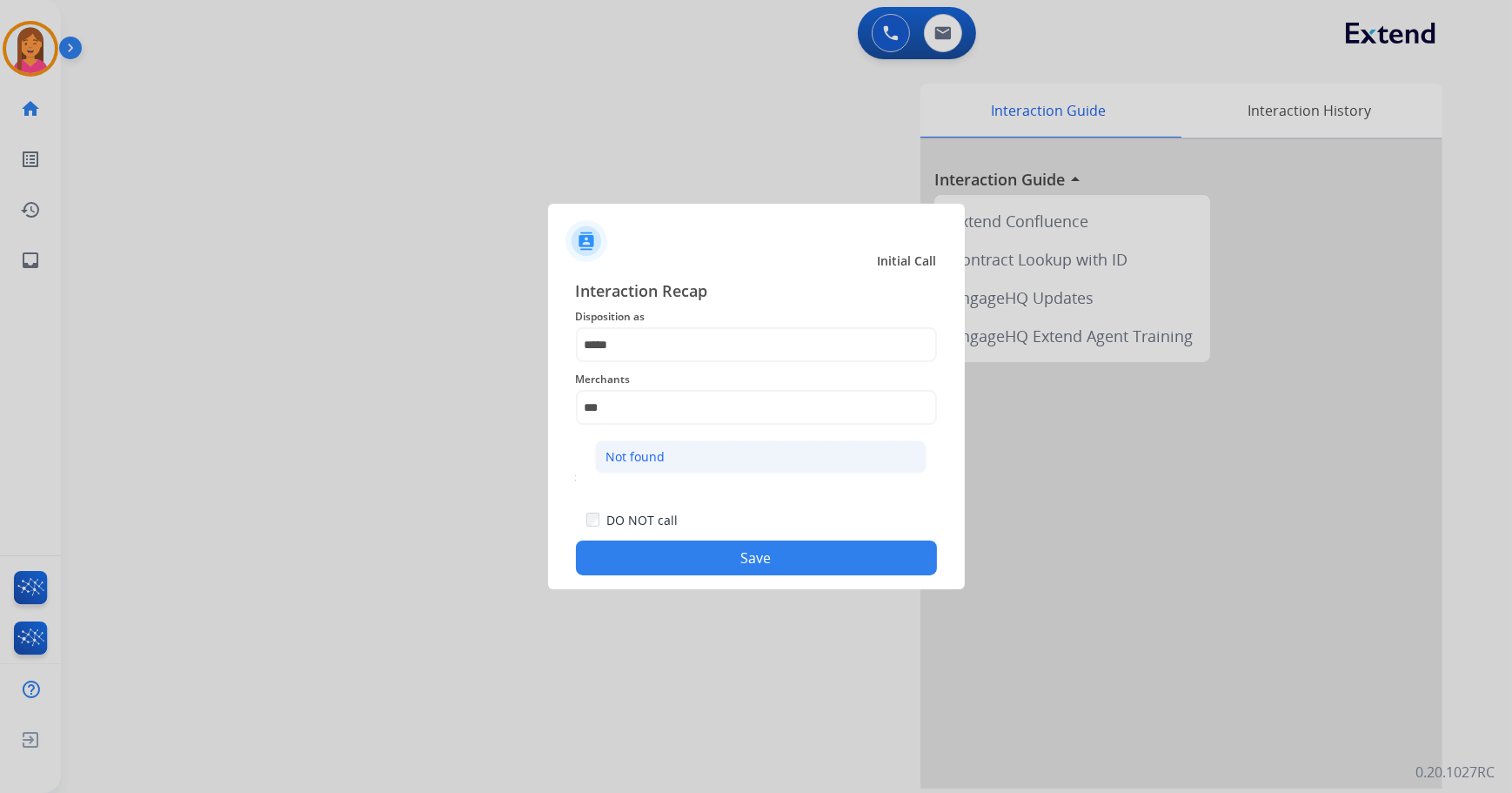
click at [645, 443] on li "Not found" at bounding box center [760, 457] width 332 height 33
type input "*********"
click at [709, 540] on div "DO NOT call Save" at bounding box center [756, 542] width 362 height 66
click at [748, 552] on button "Save" at bounding box center [756, 558] width 362 height 35
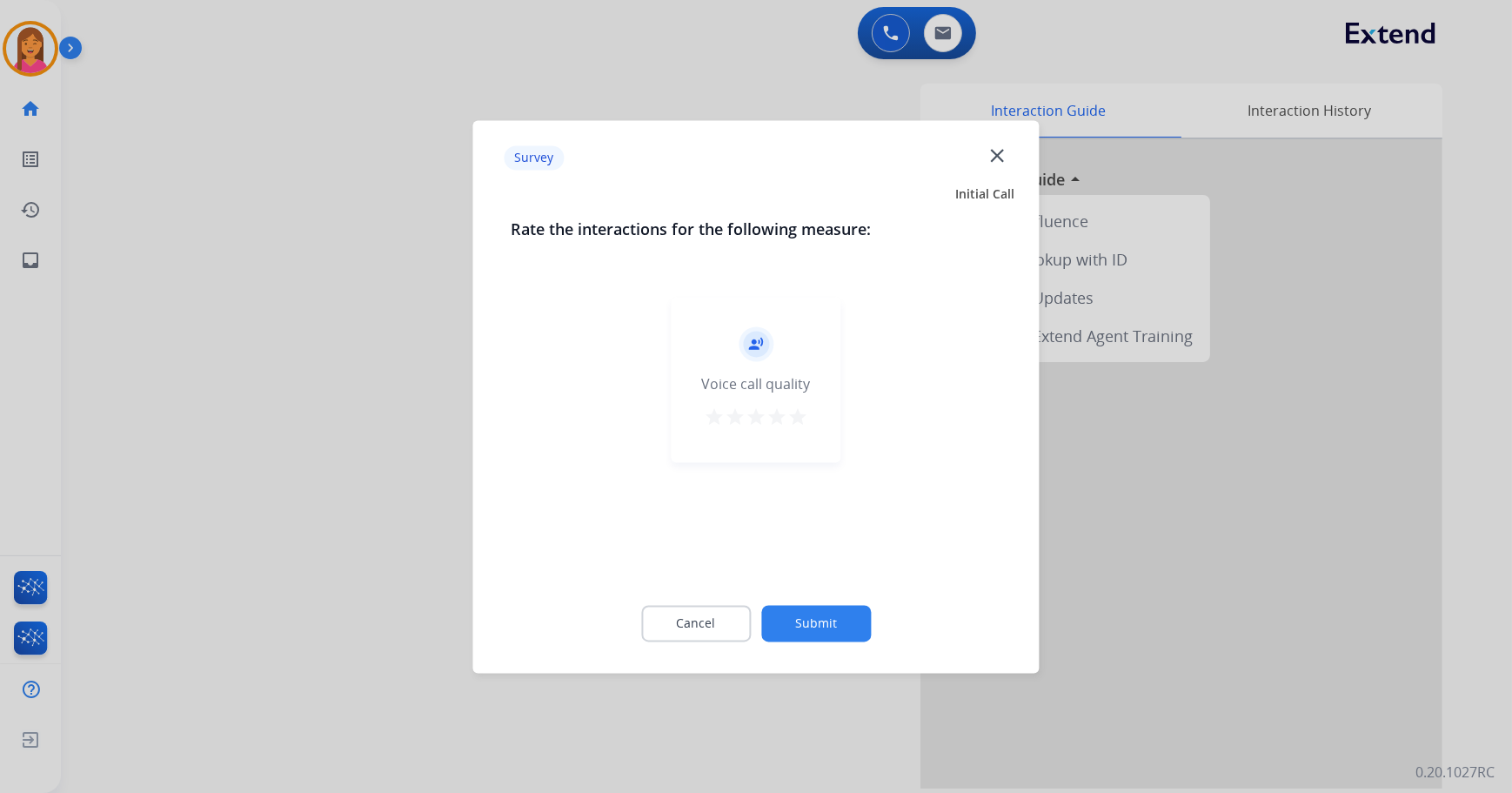
click at [789, 421] on mat-icon "star" at bounding box center [797, 417] width 21 height 21
click at [807, 613] on button "Submit" at bounding box center [815, 623] width 109 height 36
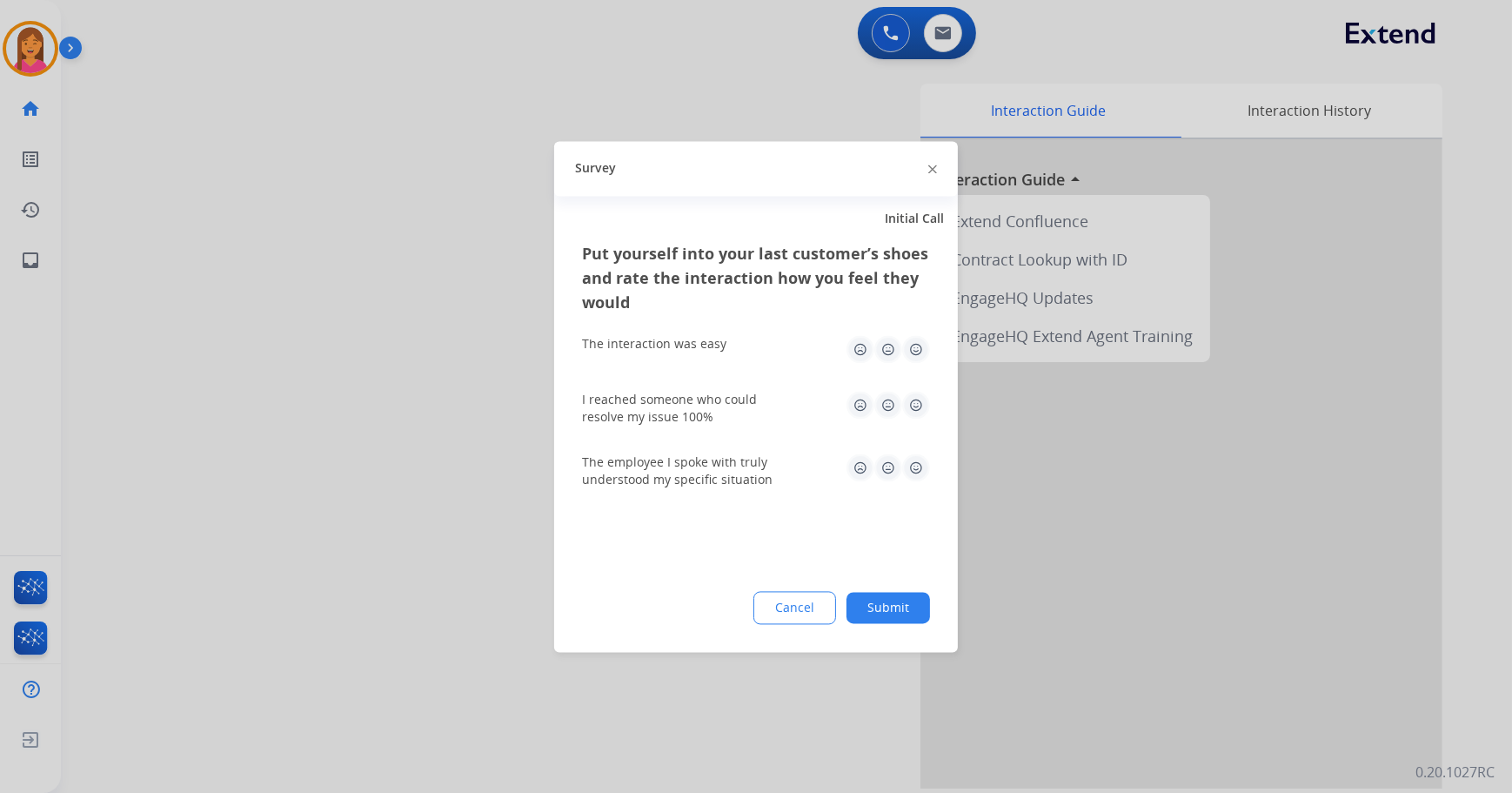
click at [926, 349] on img at bounding box center [916, 349] width 28 height 28
click at [916, 406] on img at bounding box center [916, 404] width 28 height 28
click at [915, 461] on img at bounding box center [916, 467] width 28 height 28
click at [887, 616] on button "Submit" at bounding box center [888, 608] width 83 height 32
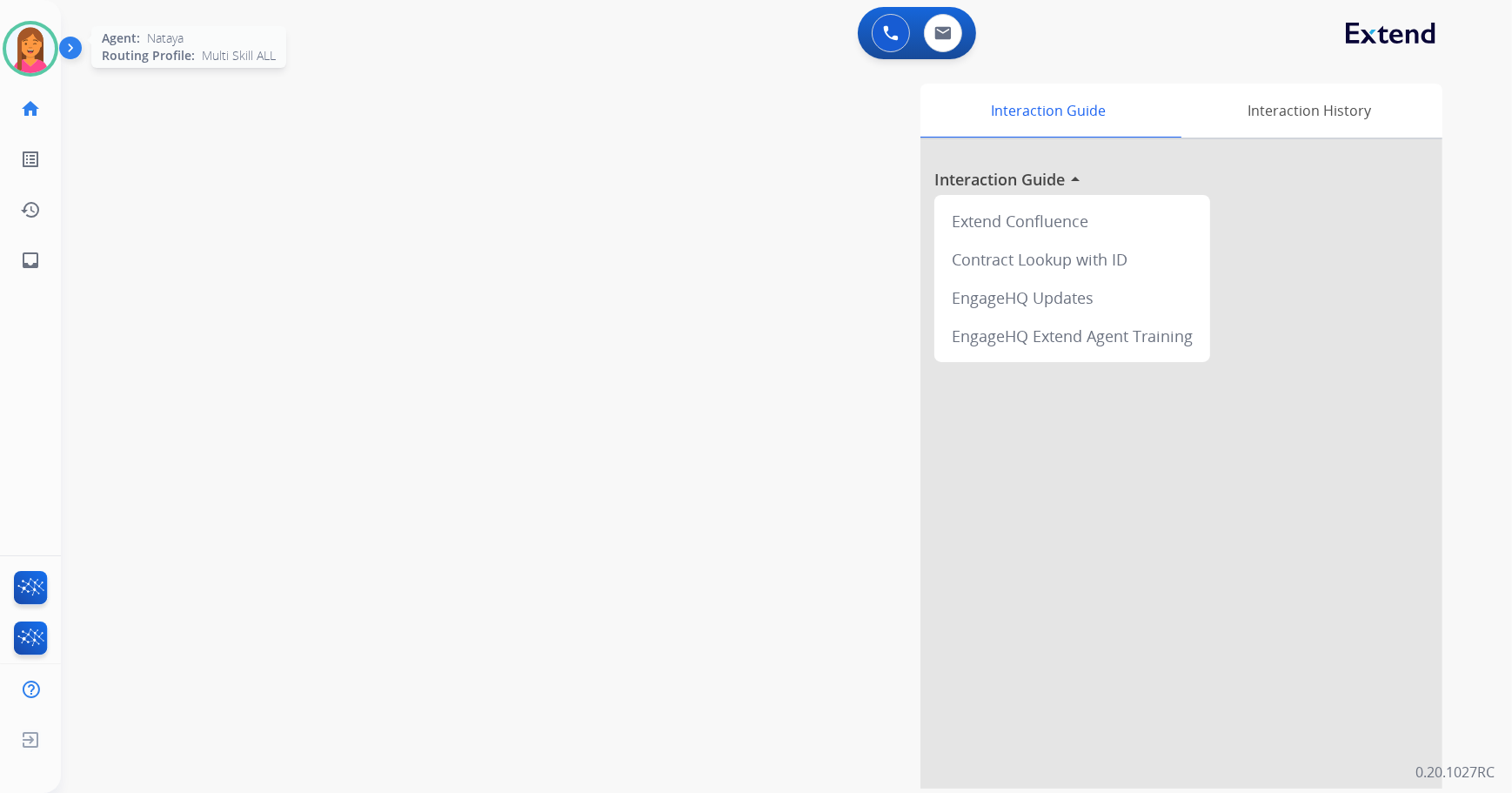
click at [33, 58] on img at bounding box center [31, 49] width 49 height 49
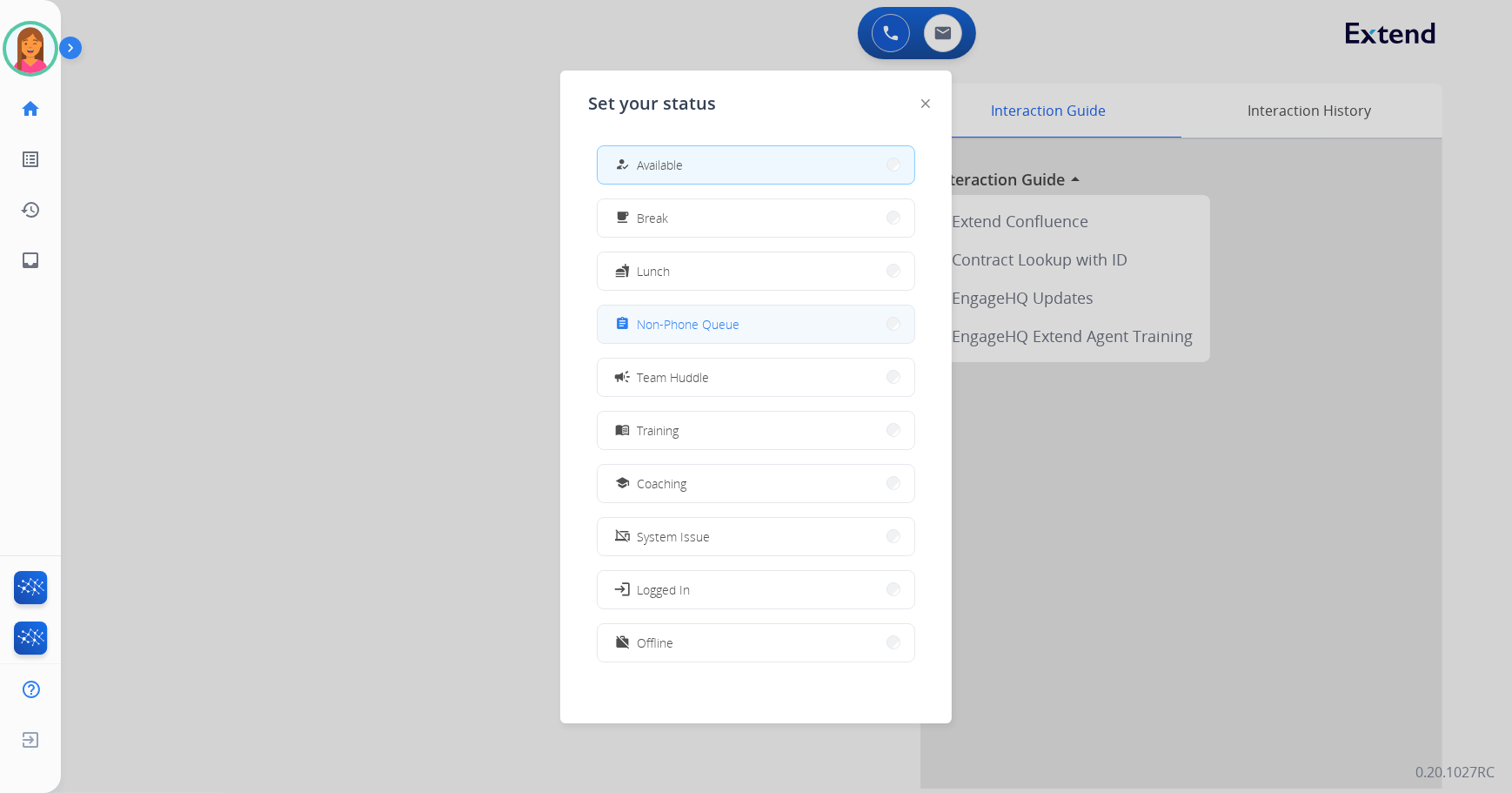
click at [616, 335] on button "assignment Non-Phone Queue" at bounding box center [756, 324] width 316 height 37
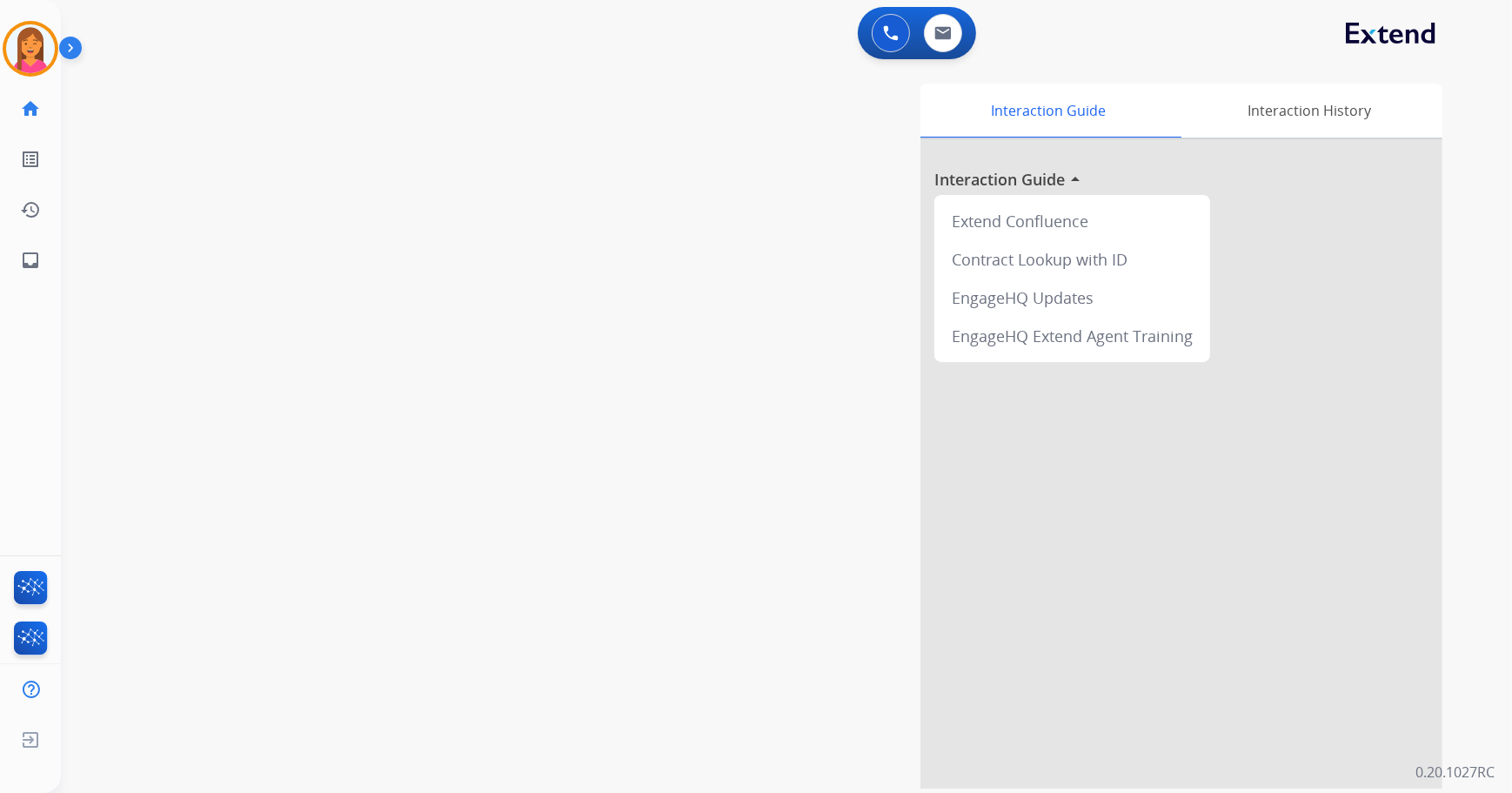
click at [37, 80] on div "Nataya Non-Phone Queue Edit Avatar Agent: [PERSON_NAME] Profile: Multi Skill AL…" at bounding box center [30, 143] width 61 height 286
click at [32, 50] on img at bounding box center [31, 49] width 49 height 49
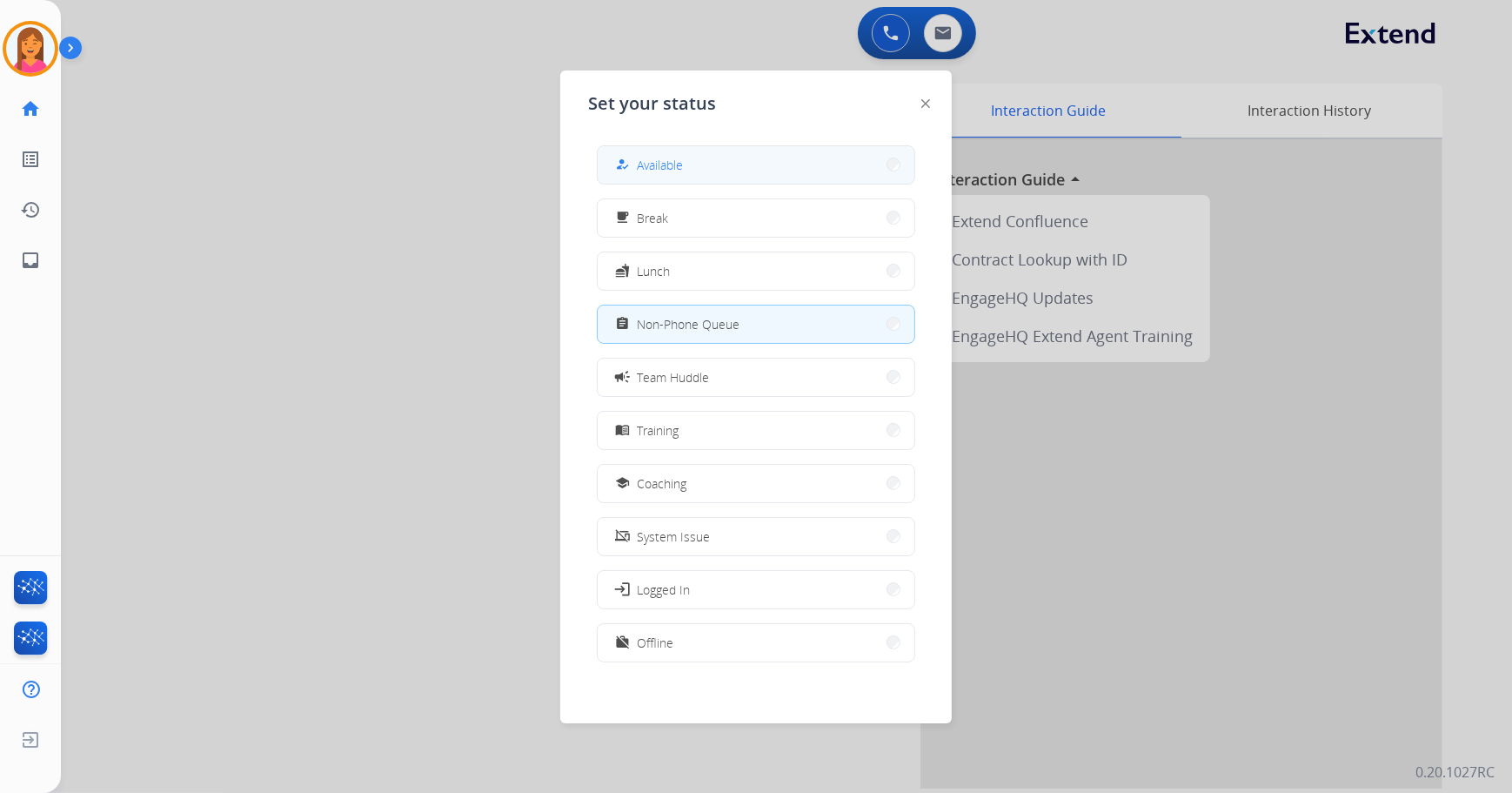
click at [660, 167] on span "Available" at bounding box center [660, 165] width 46 height 18
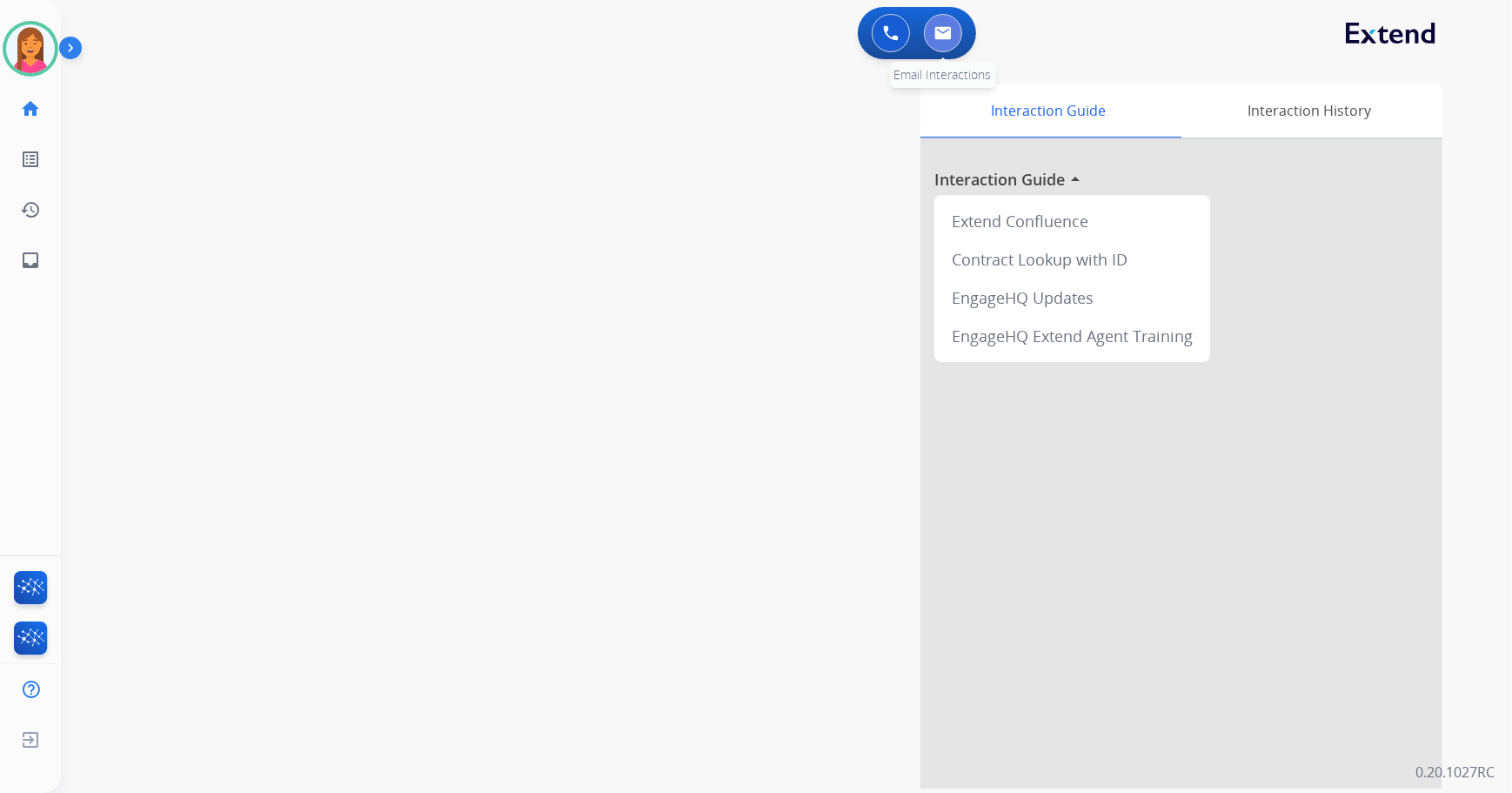
click at [958, 37] on button at bounding box center [943, 33] width 38 height 38
select select "**********"
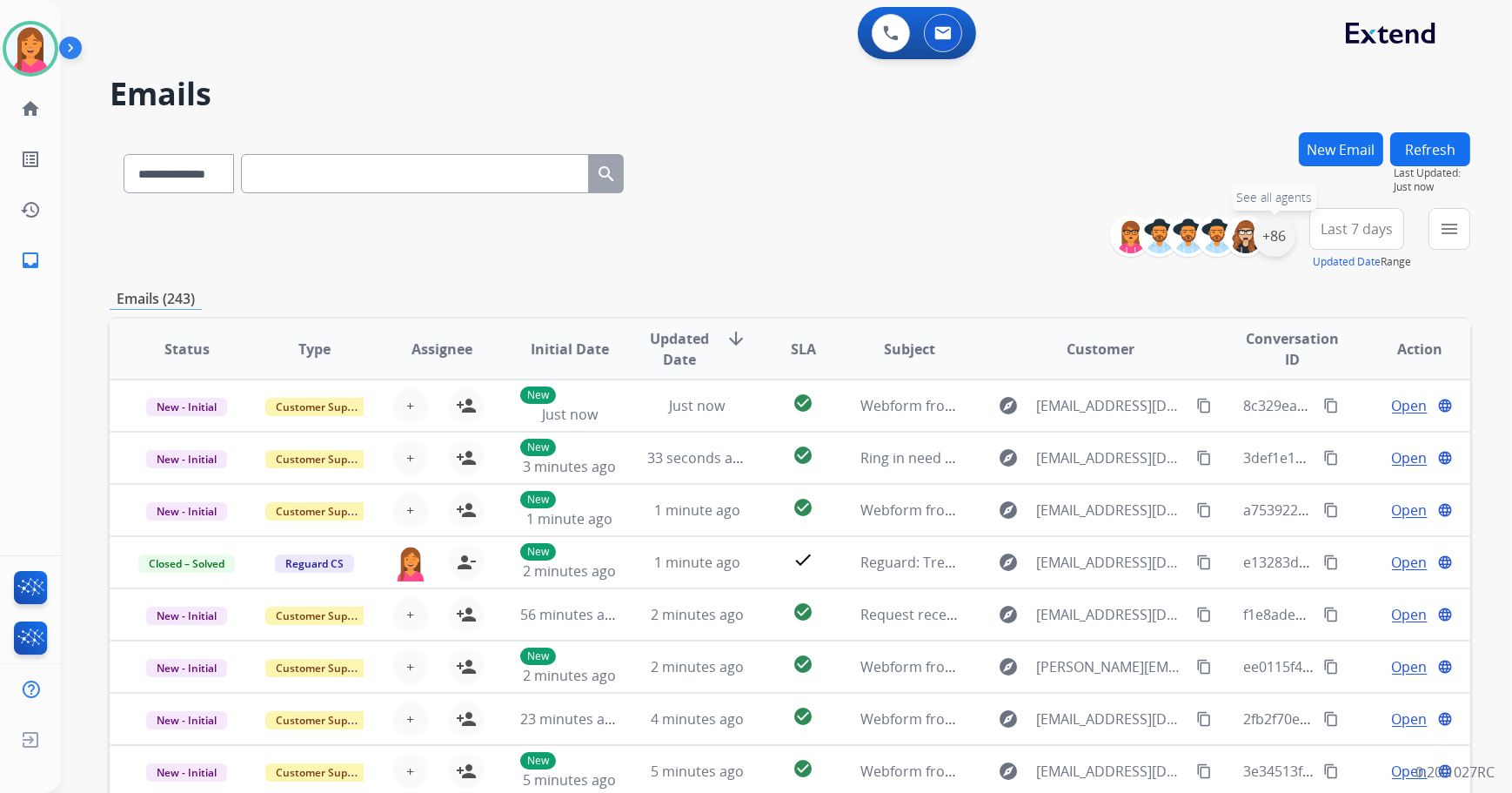
click at [1270, 231] on div "+86" at bounding box center [1274, 236] width 42 height 42
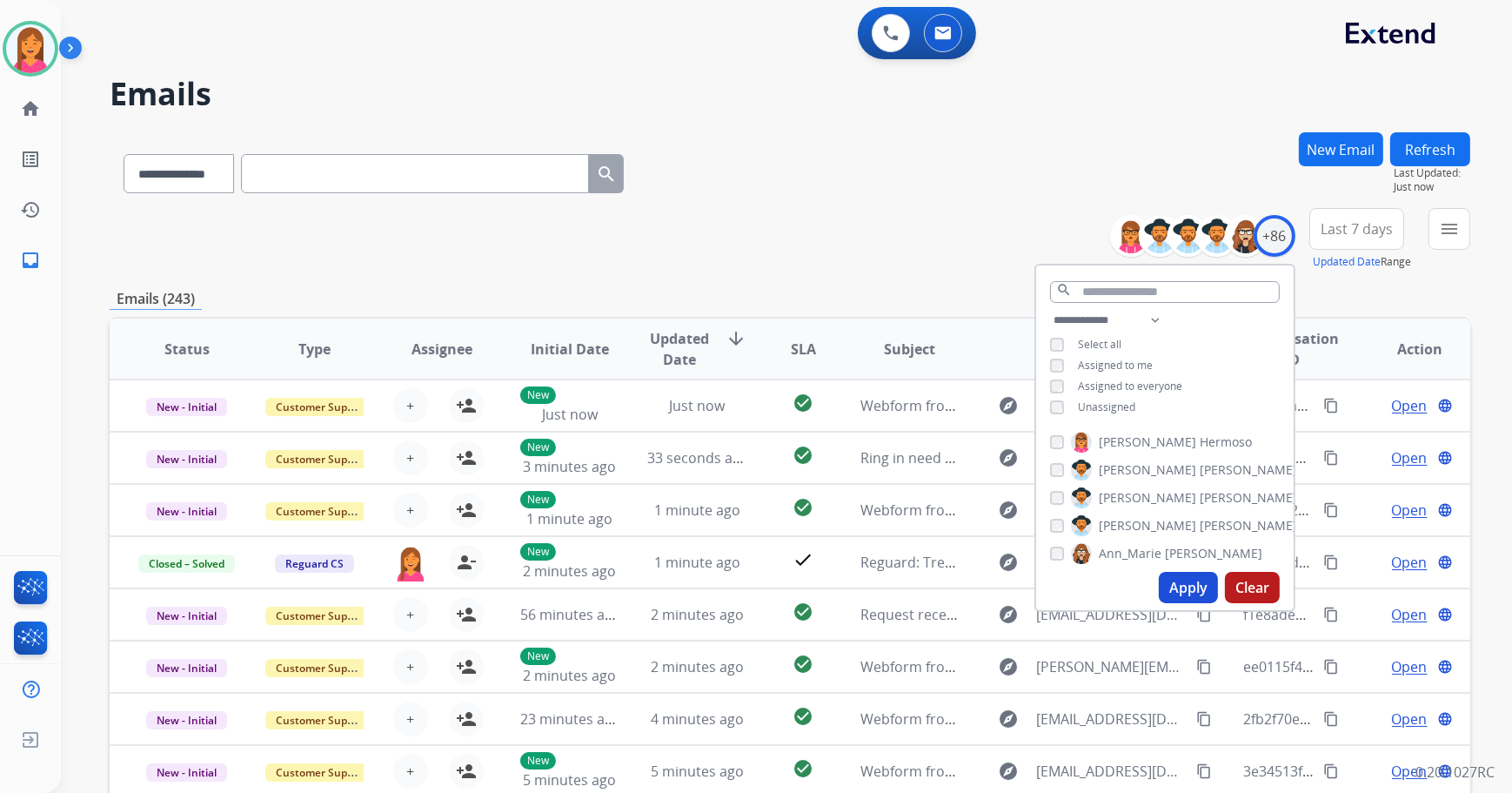
click at [1178, 579] on button "Apply" at bounding box center [1188, 587] width 59 height 32
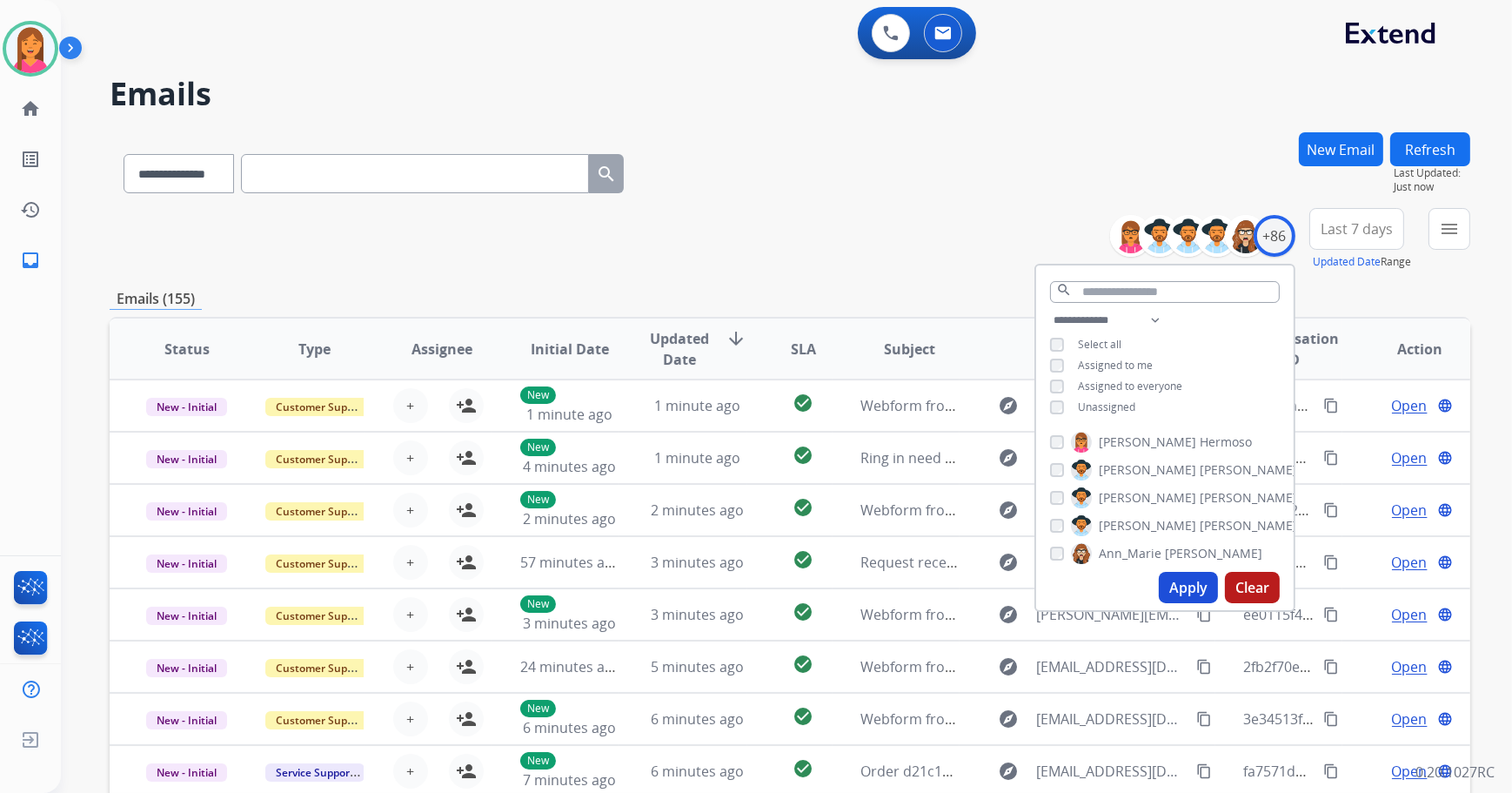
click at [761, 259] on div "**********" at bounding box center [790, 239] width 1361 height 62
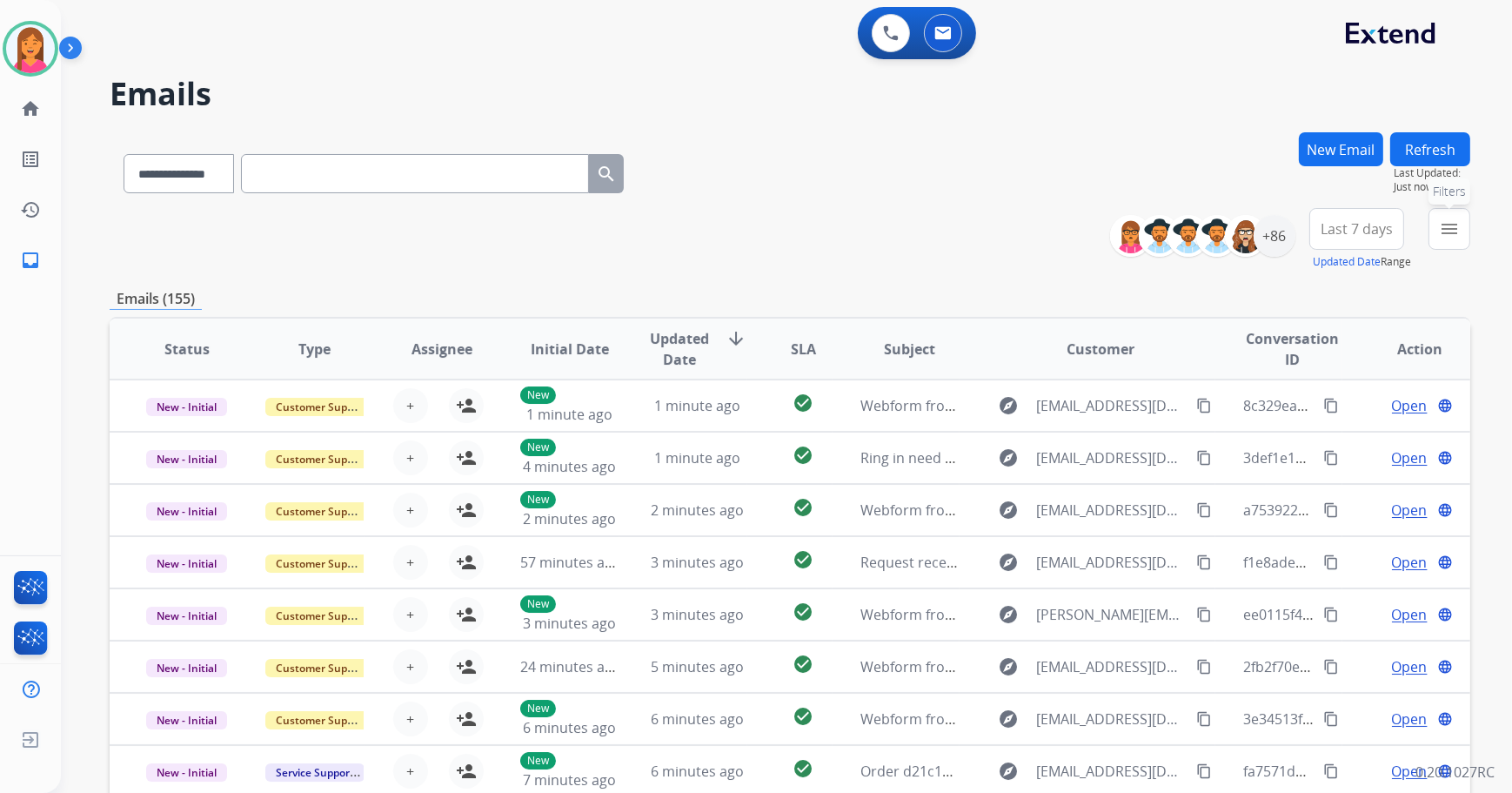
click at [1439, 217] on button "menu Filters" at bounding box center [1450, 229] width 42 height 42
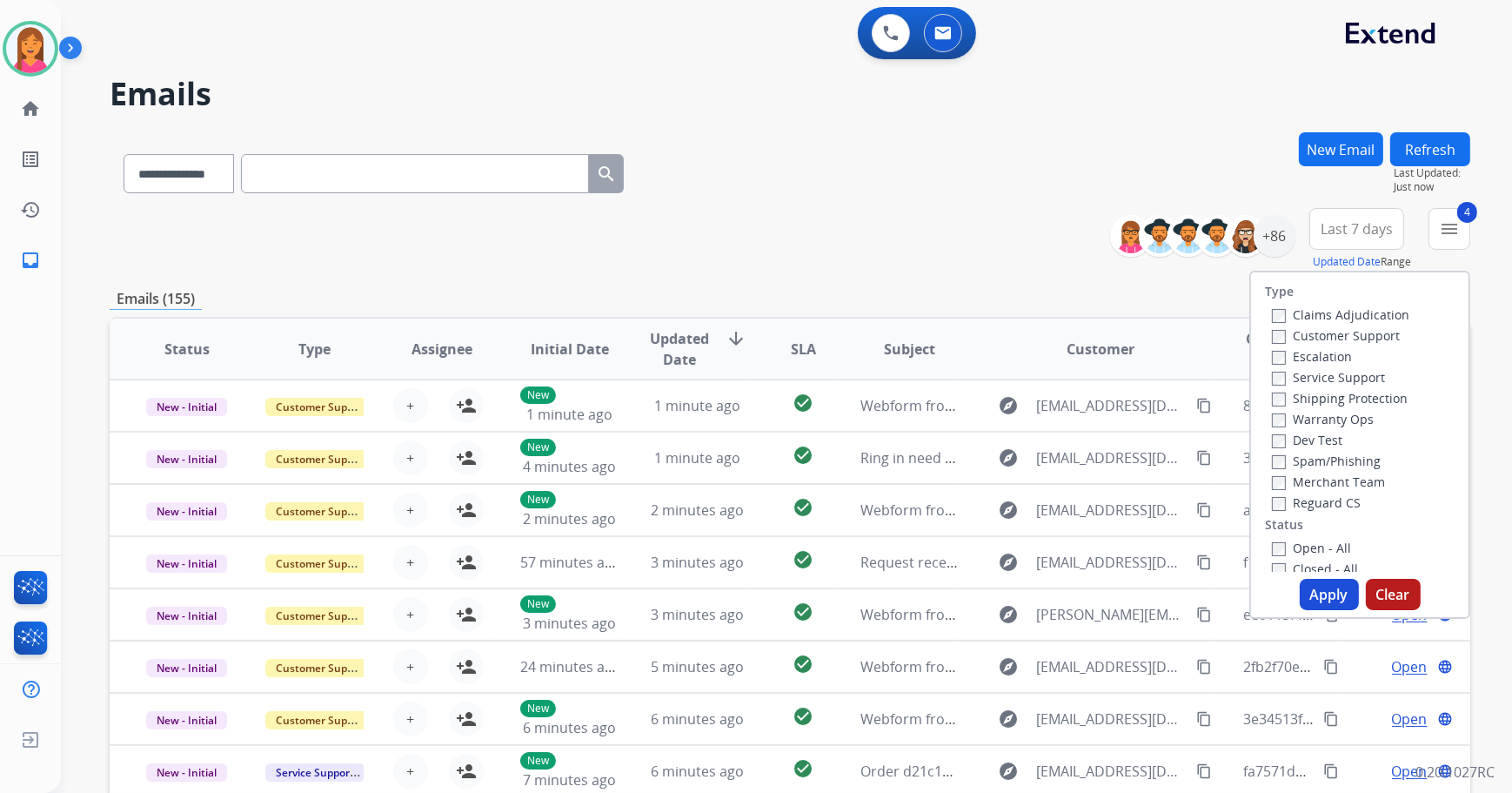
click at [1330, 600] on button "Apply" at bounding box center [1329, 594] width 59 height 32
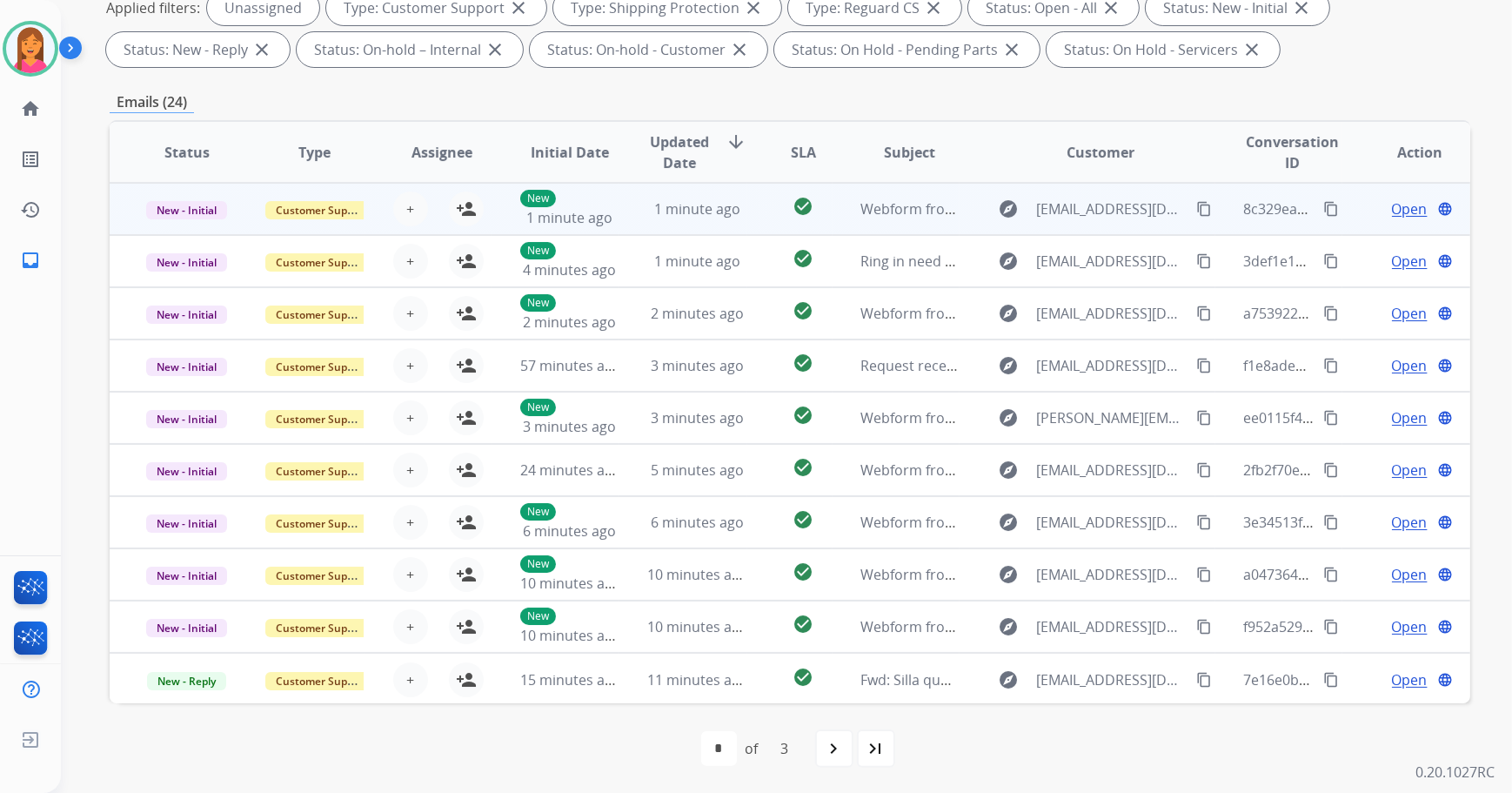
click at [747, 212] on td "check_circle" at bounding box center [790, 209] width 85 height 52
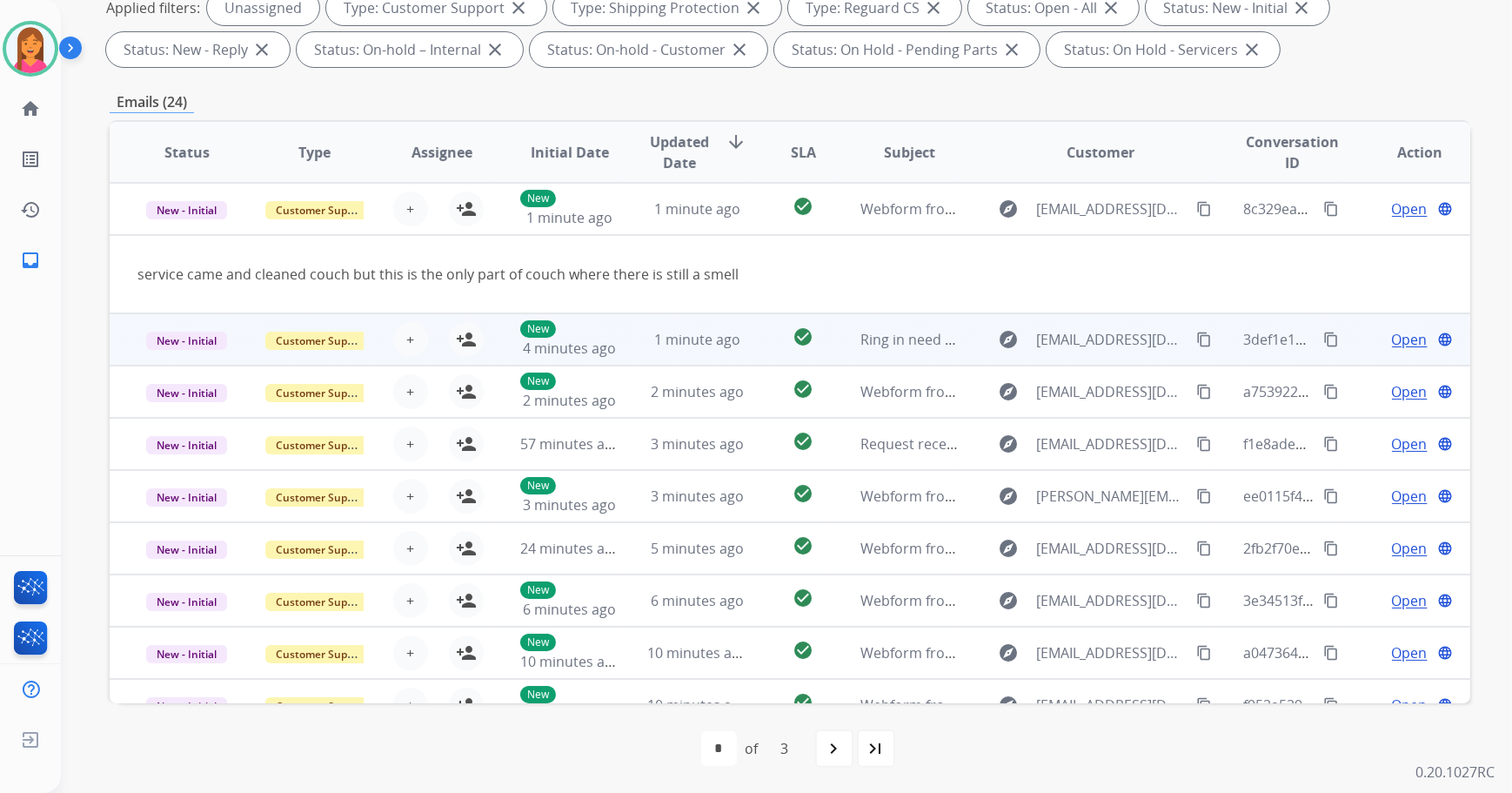
click at [649, 348] on td "1 minute ago" at bounding box center [683, 340] width 128 height 52
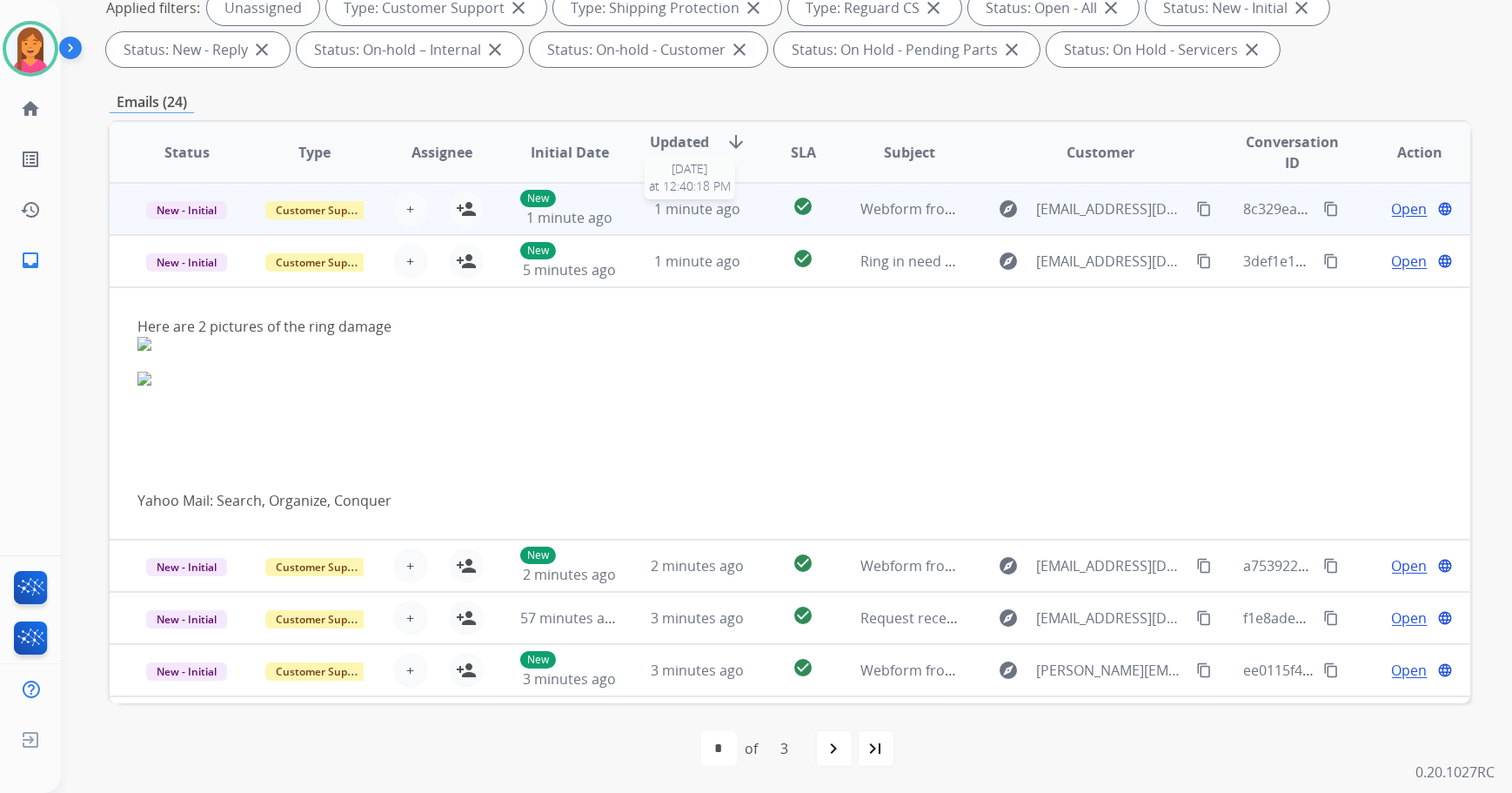
click at [659, 214] on span "1 minute ago" at bounding box center [697, 208] width 86 height 19
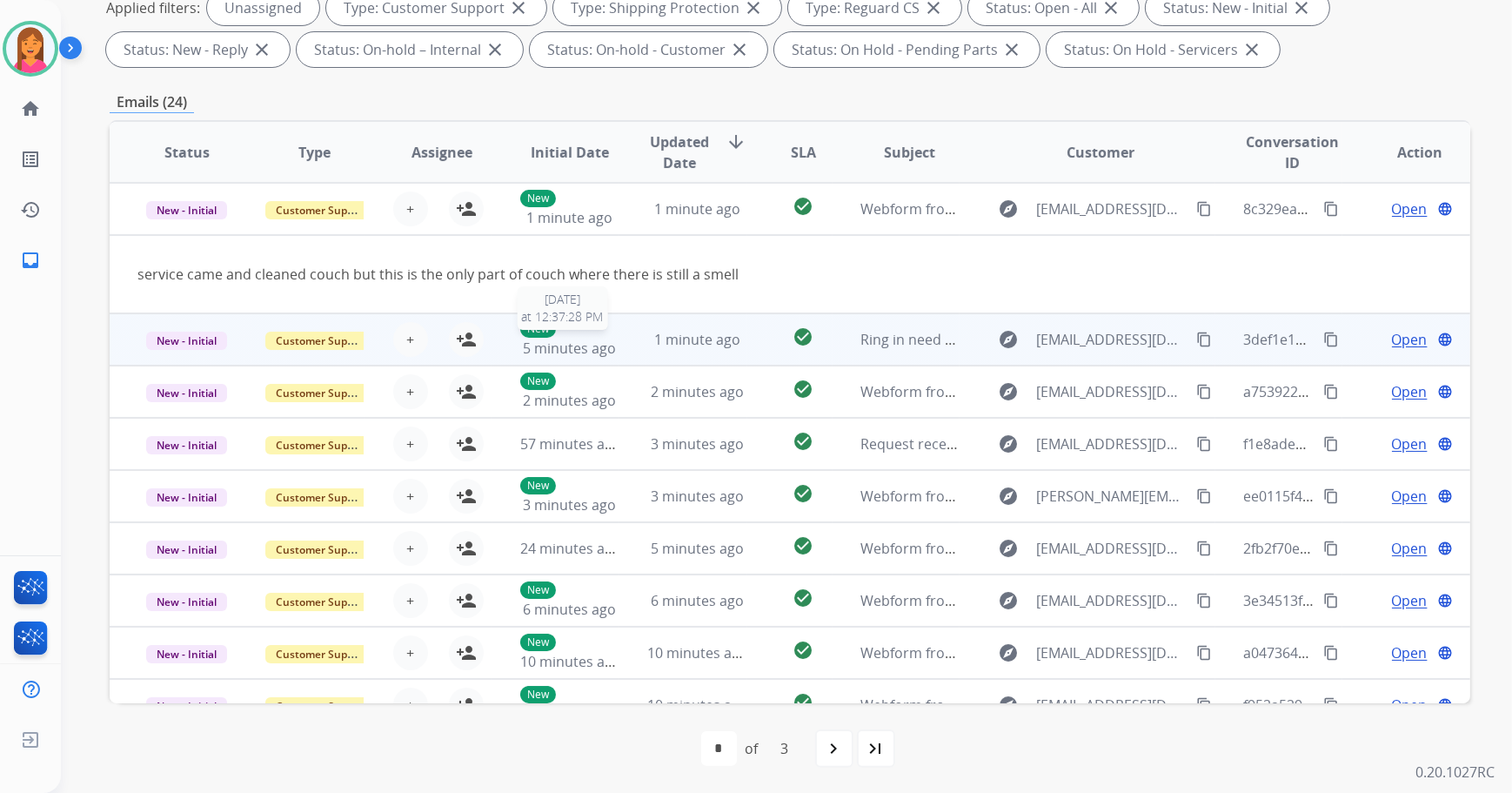
click at [611, 350] on div "New 5 minutes ago" at bounding box center [570, 339] width 99 height 38
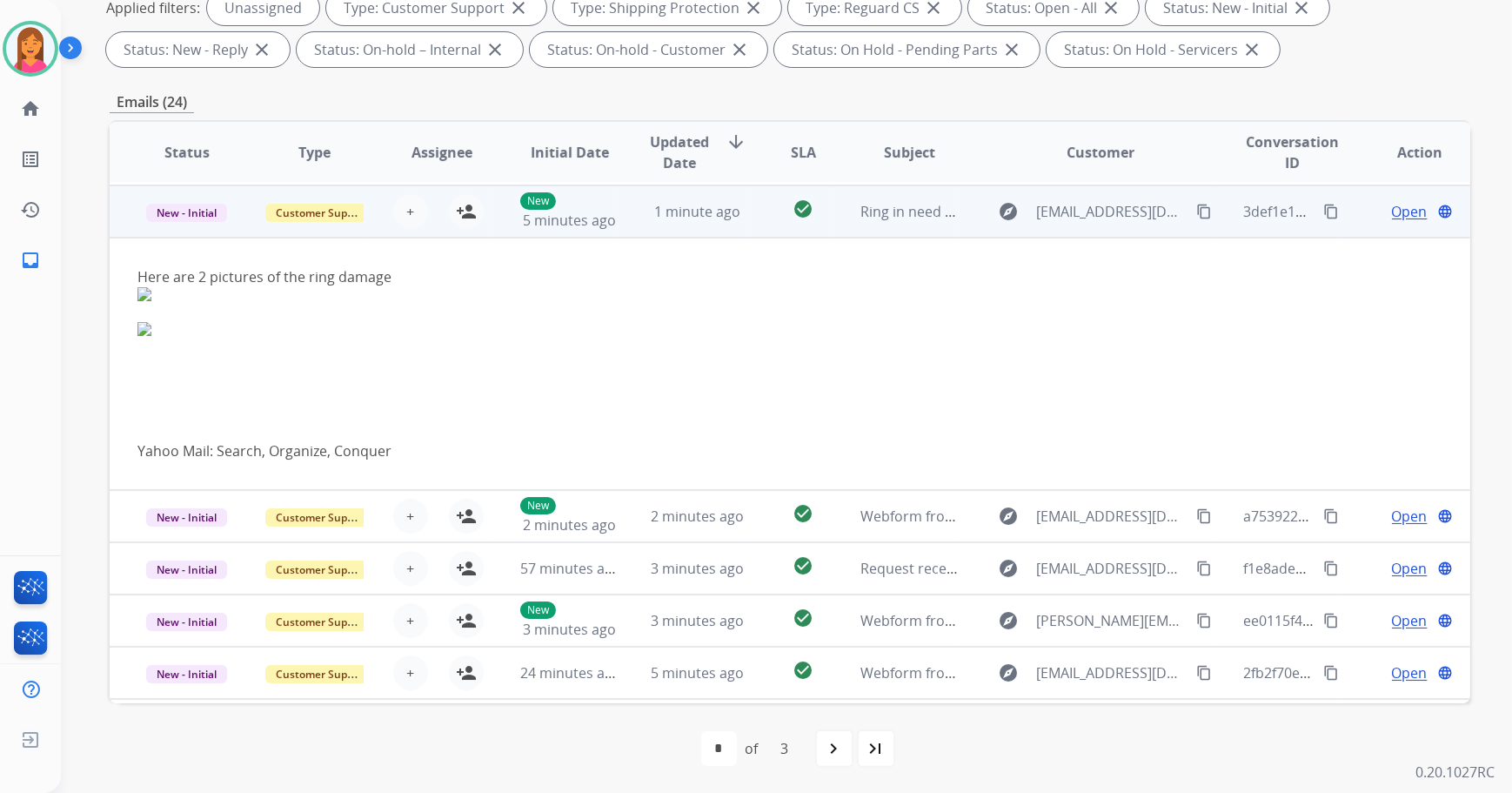
scroll to position [52, 0]
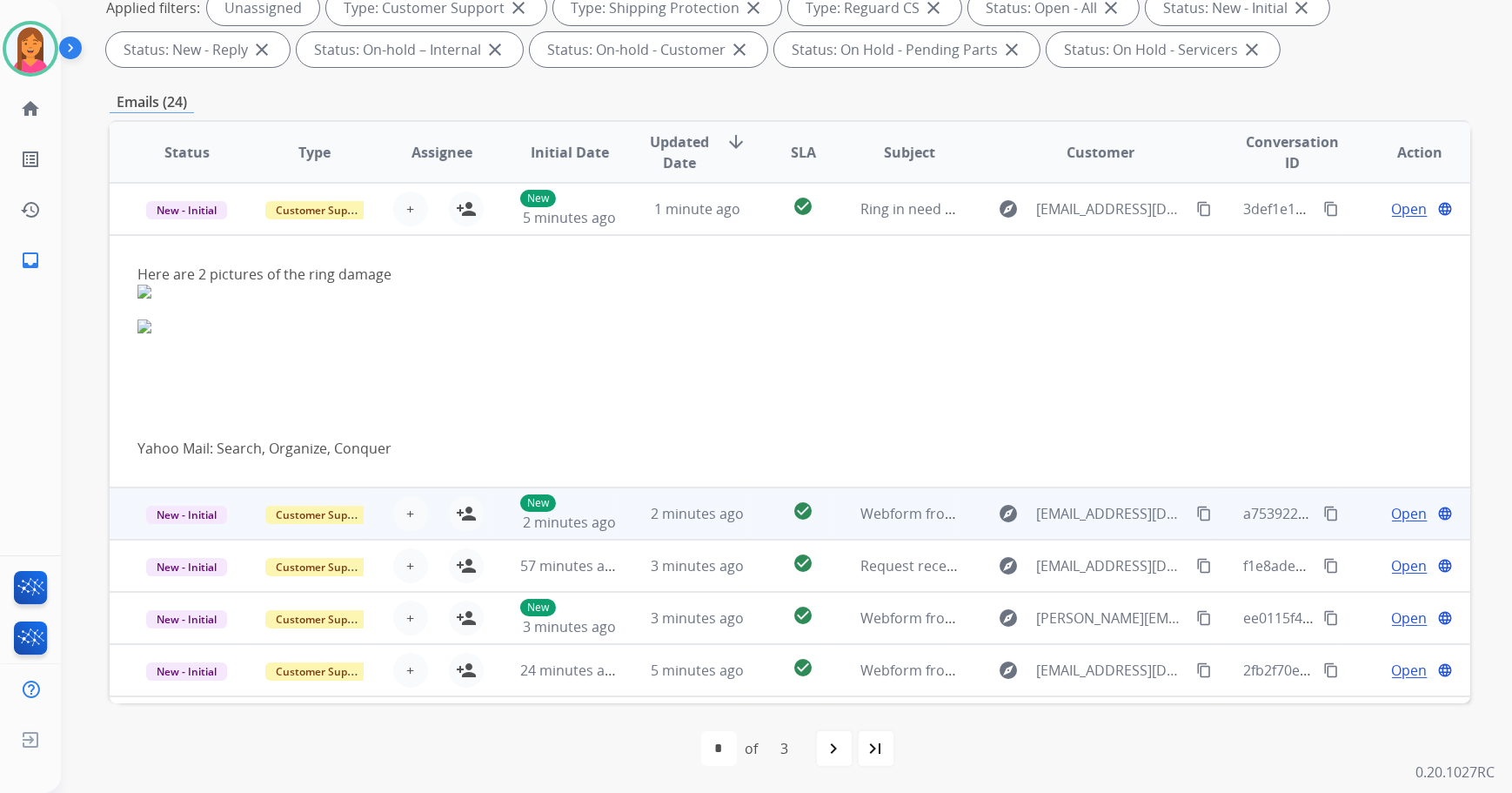
click at [625, 526] on td "2 minutes ago" at bounding box center [683, 514] width 128 height 52
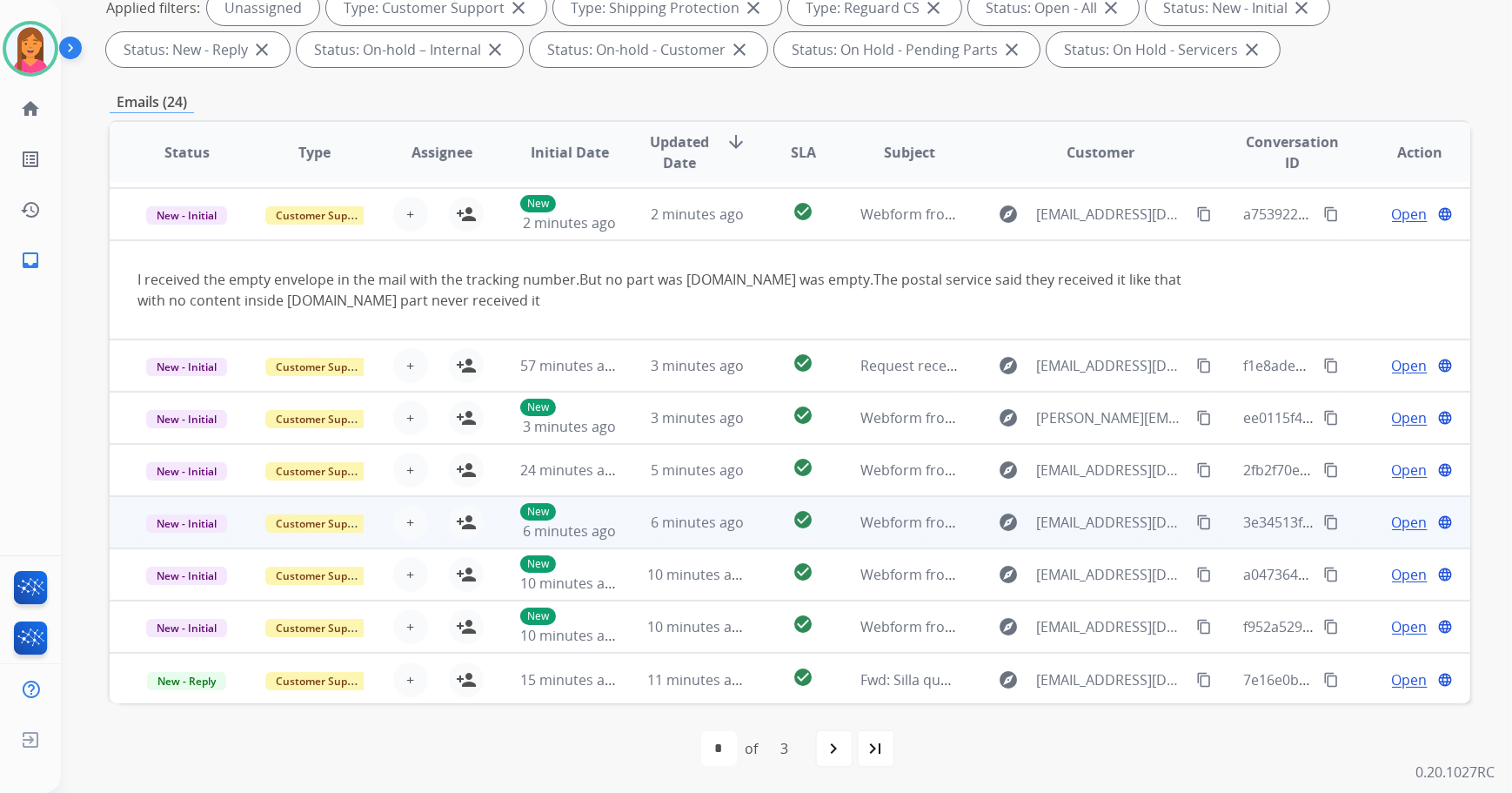
scroll to position [100, 0]
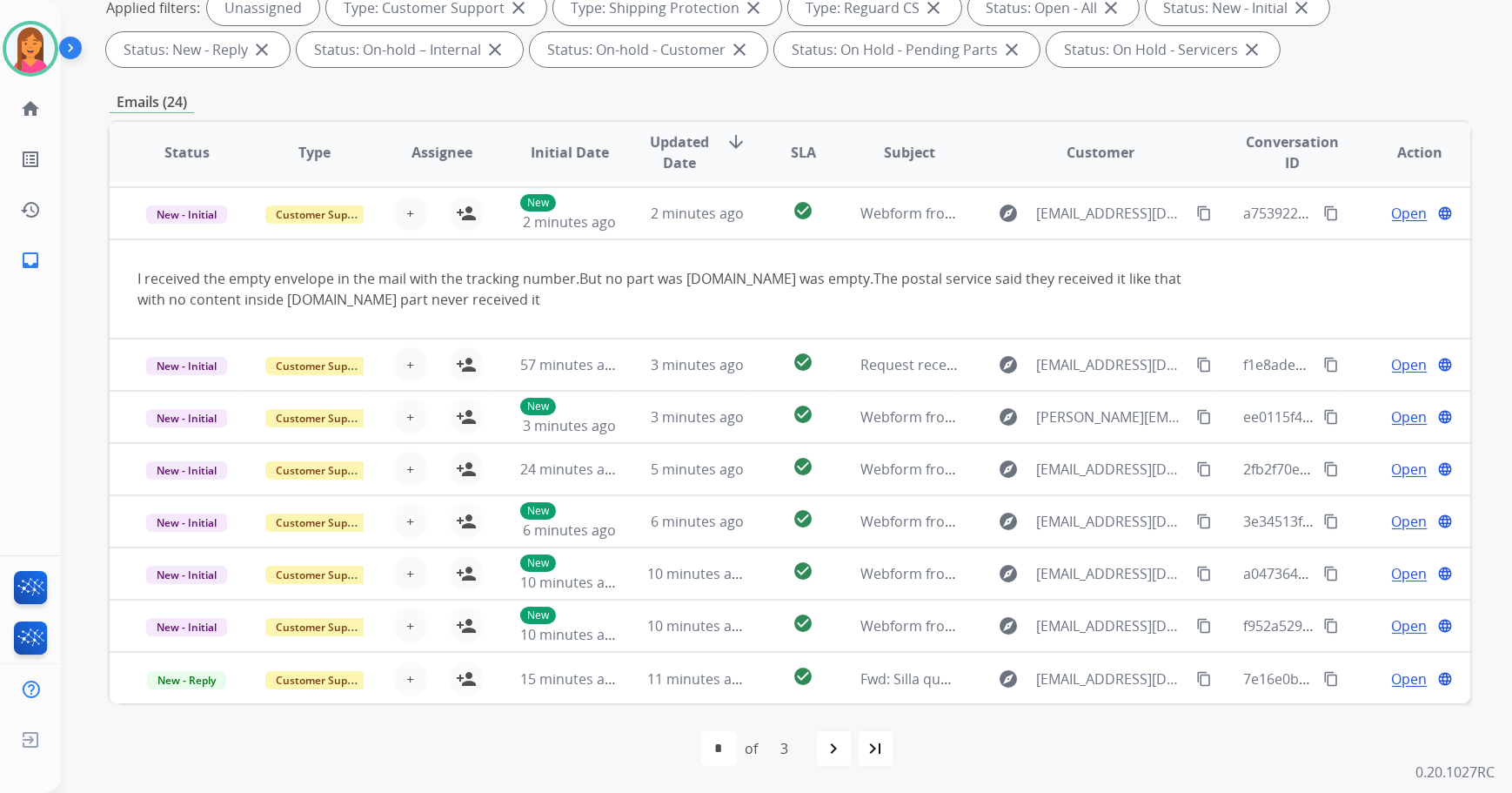
click at [95, 329] on div "**********" at bounding box center [765, 178] width 1410 height 793
click at [7, 61] on div at bounding box center [31, 49] width 56 height 56
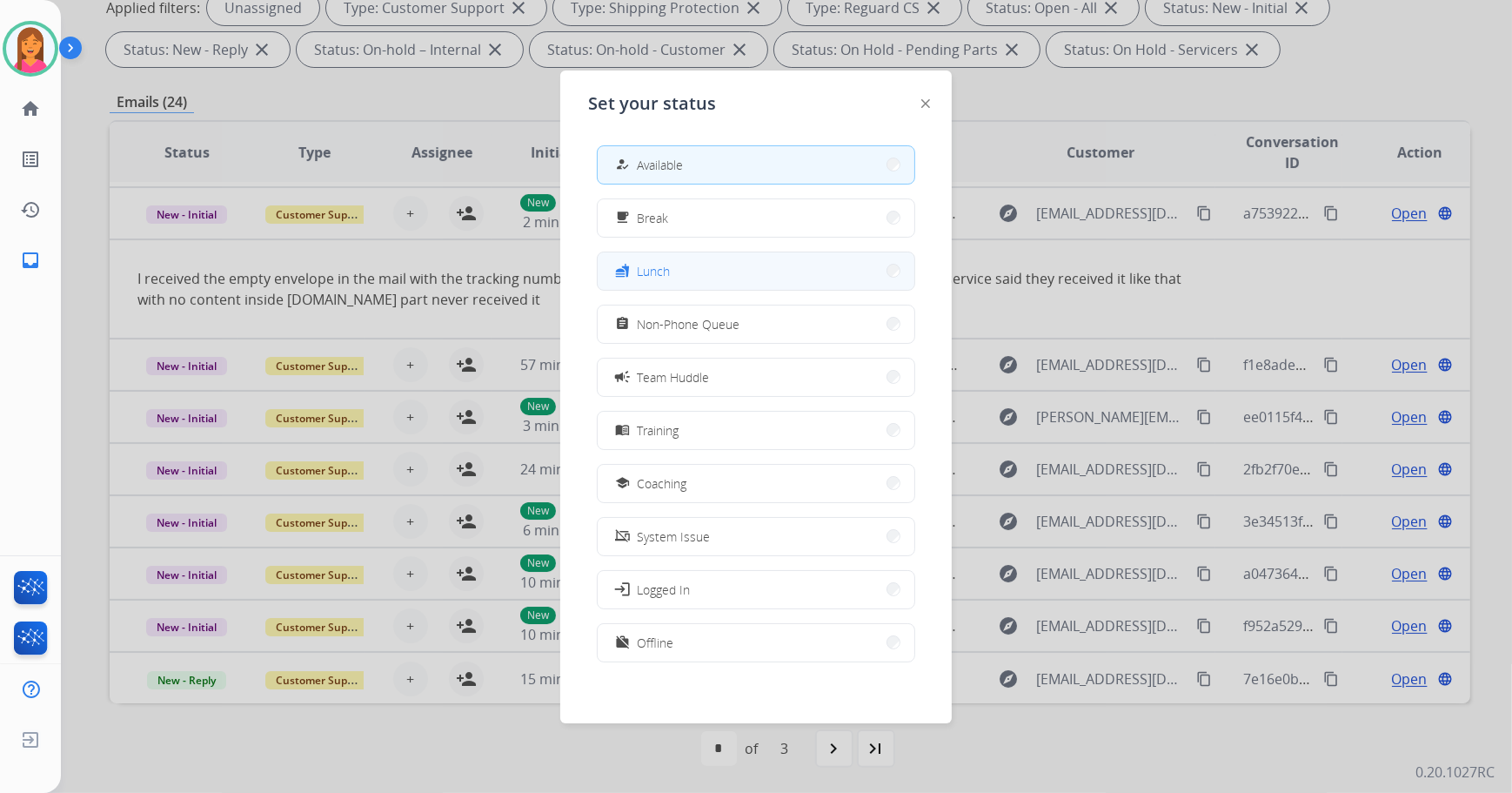
click at [662, 279] on div "fastfood Lunch" at bounding box center [641, 270] width 59 height 21
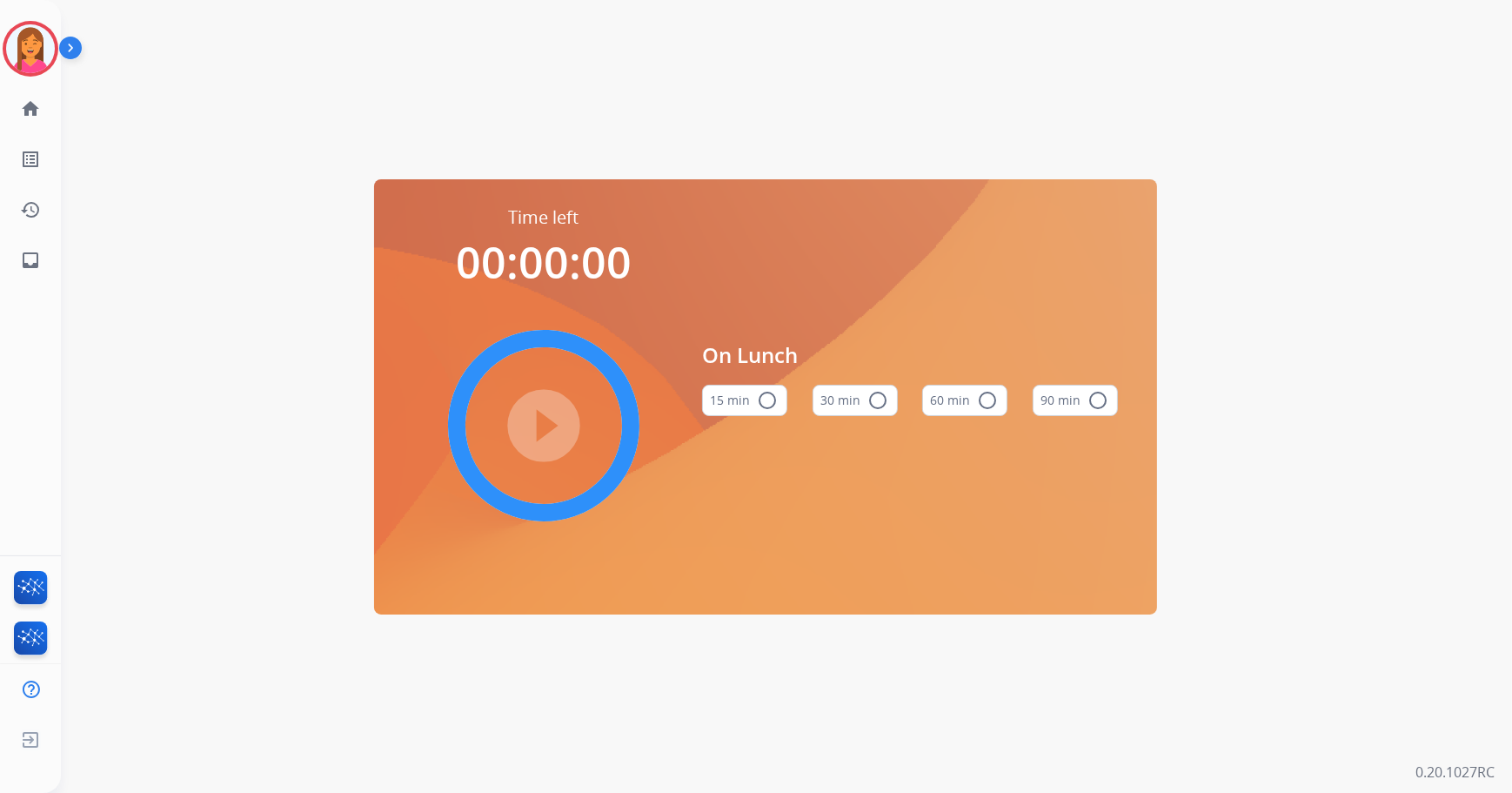
click at [987, 392] on mat-icon "radio_button_unchecked" at bounding box center [987, 400] width 21 height 21
